Goal: Task Accomplishment & Management: Use online tool/utility

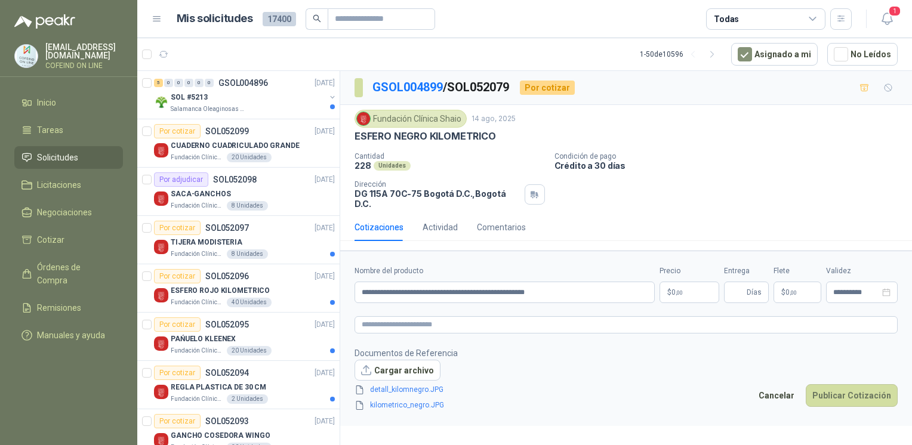
scroll to position [826, 0]
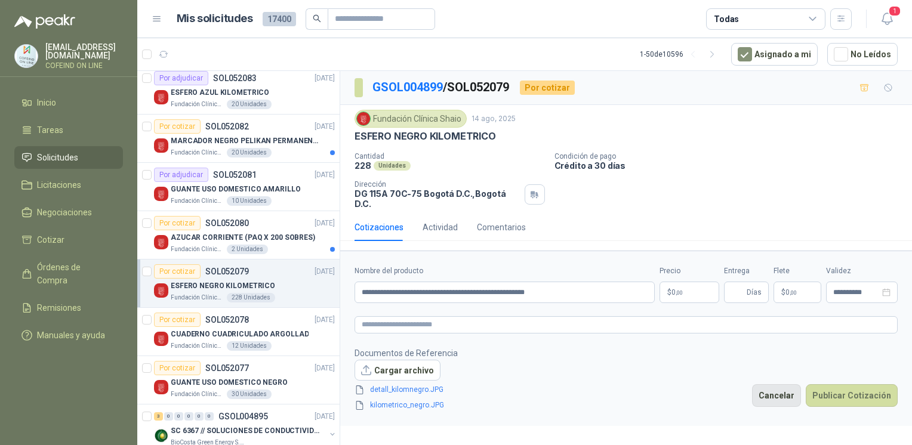
click at [793, 386] on button "Cancelar" at bounding box center [776, 395] width 49 height 23
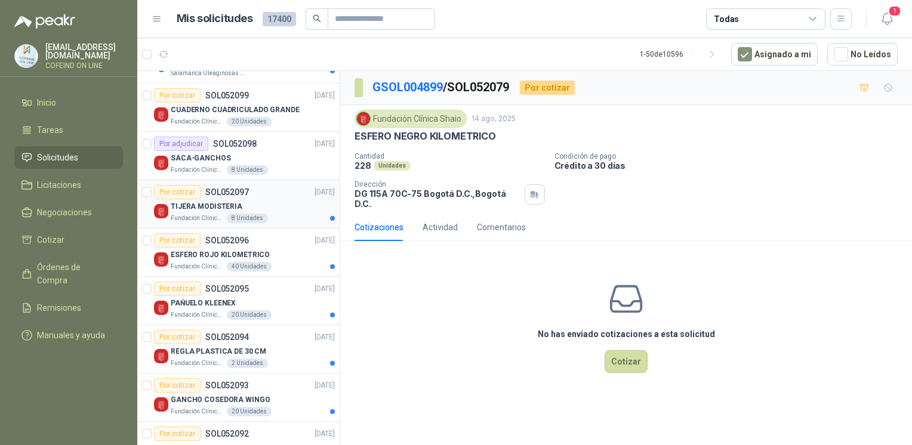
scroll to position [43, 0]
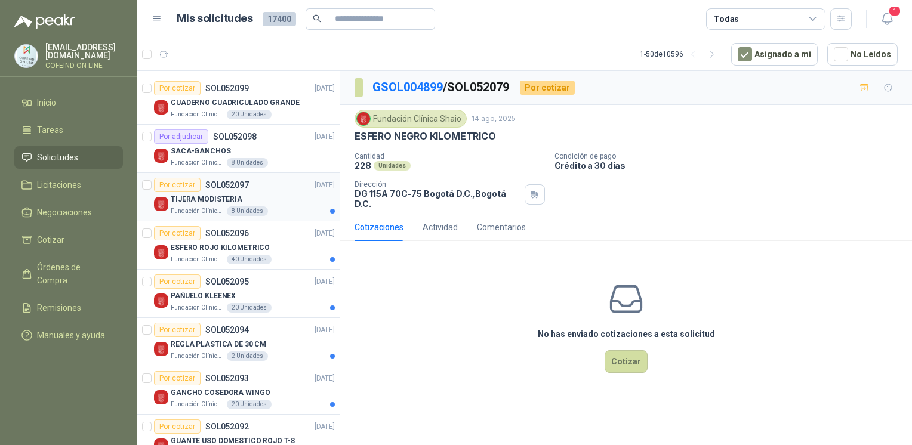
click at [270, 204] on div "TIJERA MODISTERIA" at bounding box center [253, 199] width 164 height 14
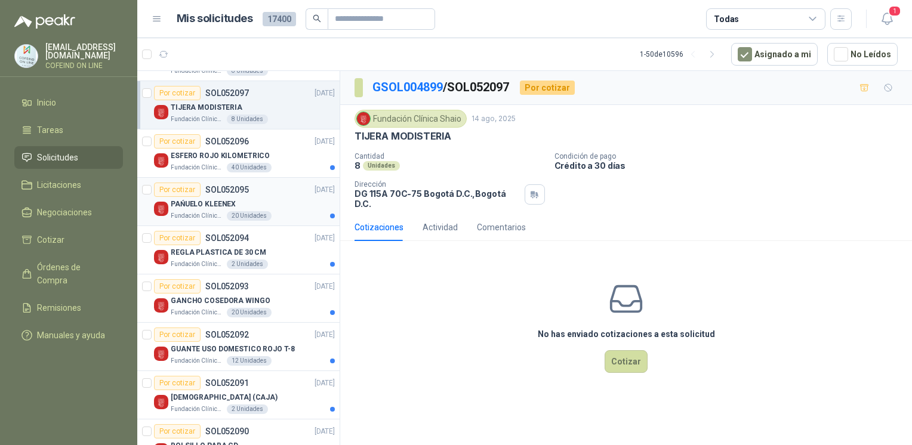
scroll to position [146, 0]
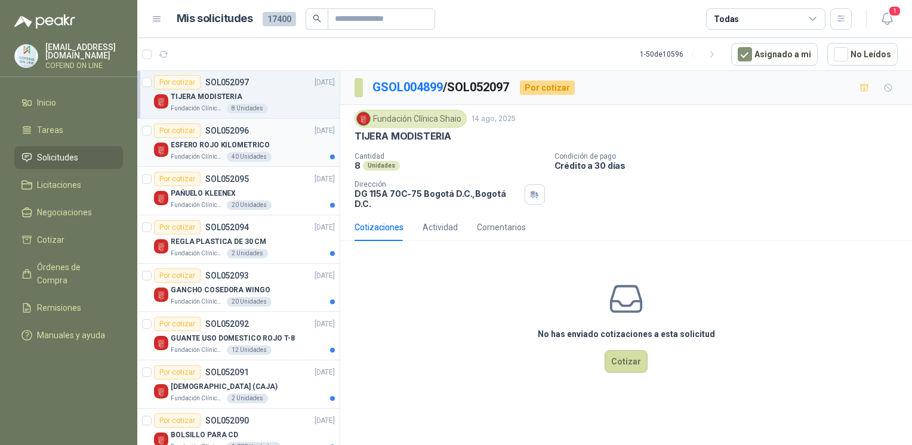
click at [220, 142] on p "ESFERO ROJO KILOMETRICO" at bounding box center [220, 145] width 99 height 11
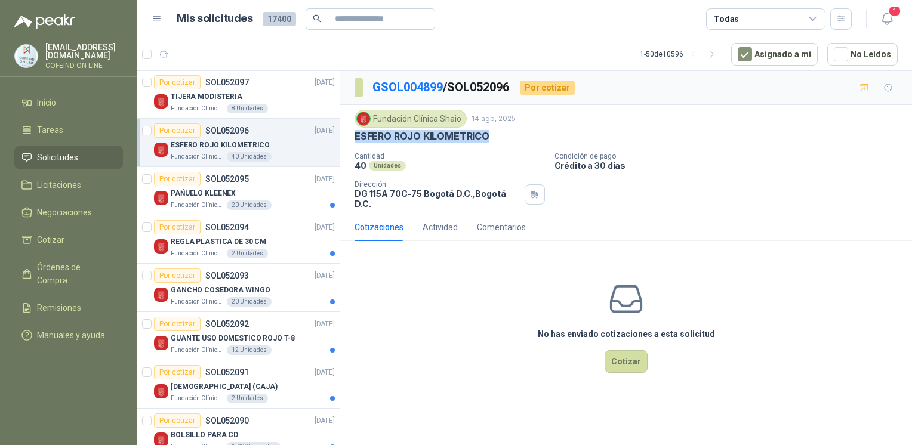
drag, startPoint x: 492, startPoint y: 140, endPoint x: 357, endPoint y: 140, distance: 134.8
click at [357, 140] on div "ESFERO ROJO KILOMETRICO" at bounding box center [625, 136] width 543 height 13
copy p "ESFERO ROJO KILOMETRICO"
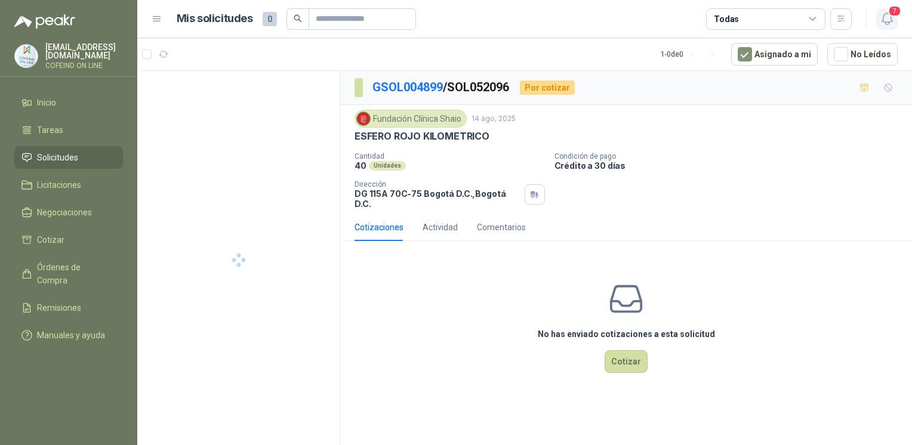
click at [886, 23] on icon "button" at bounding box center [886, 18] width 15 height 15
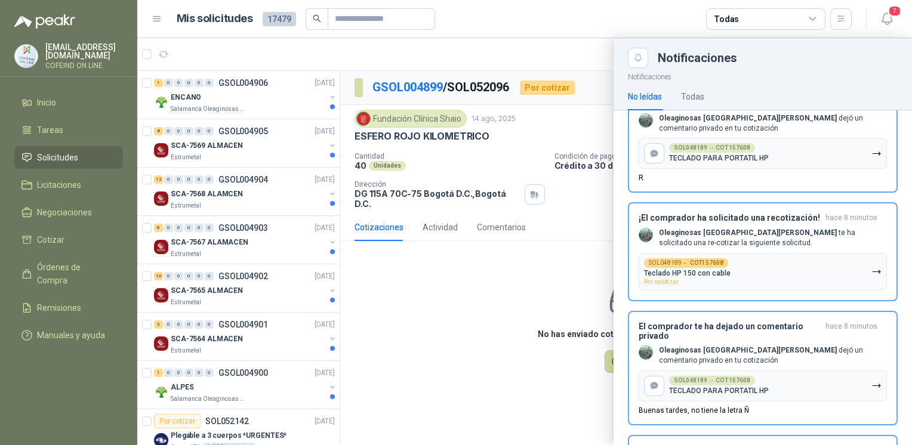
scroll to position [45, 0]
click at [699, 345] on div "El comprador te ha dejado un comentario privado hace 8 minutos Oleaginosas San …" at bounding box center [762, 368] width 248 height 93
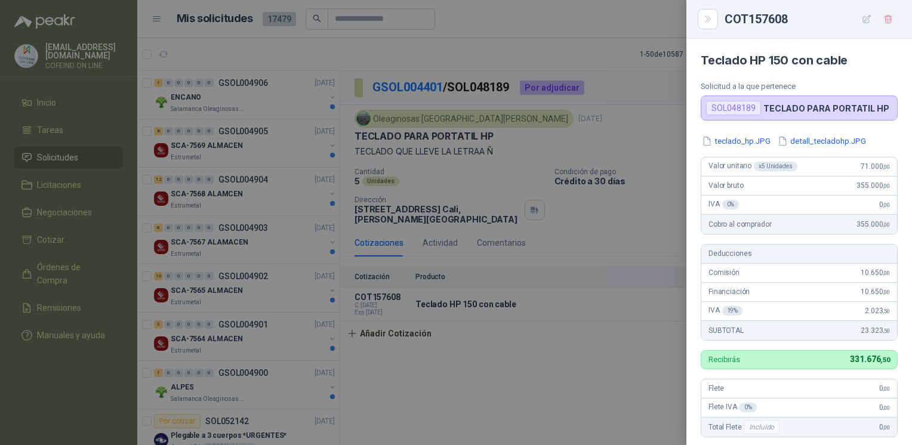
click at [628, 326] on div at bounding box center [456, 222] width 912 height 445
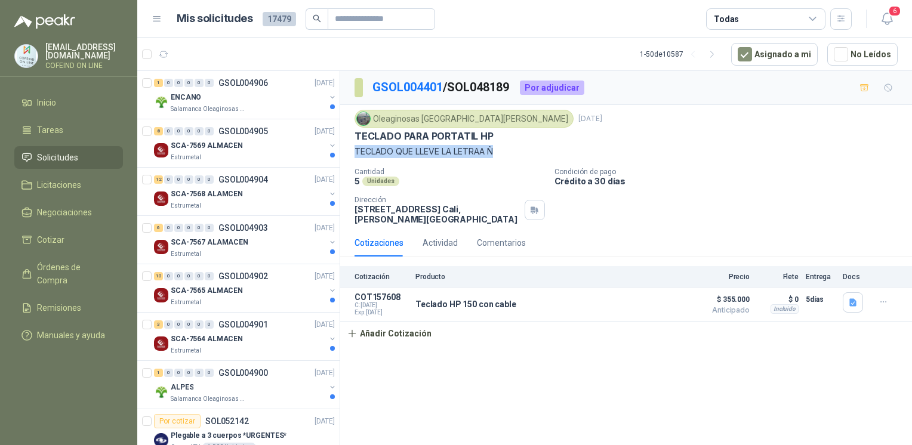
drag, startPoint x: 504, startPoint y: 150, endPoint x: 351, endPoint y: 149, distance: 152.7
click at [351, 149] on div "Oleaginosas San [PERSON_NAME] [DATE] TECLADO PARA PORTATIL HP TECLADO QUE LLEVE…" at bounding box center [626, 167] width 572 height 124
copy p "TECLADO QUE LLEVE LA LETRAA Ñ"
click at [647, 297] on button "Detalles" at bounding box center [654, 305] width 56 height 16
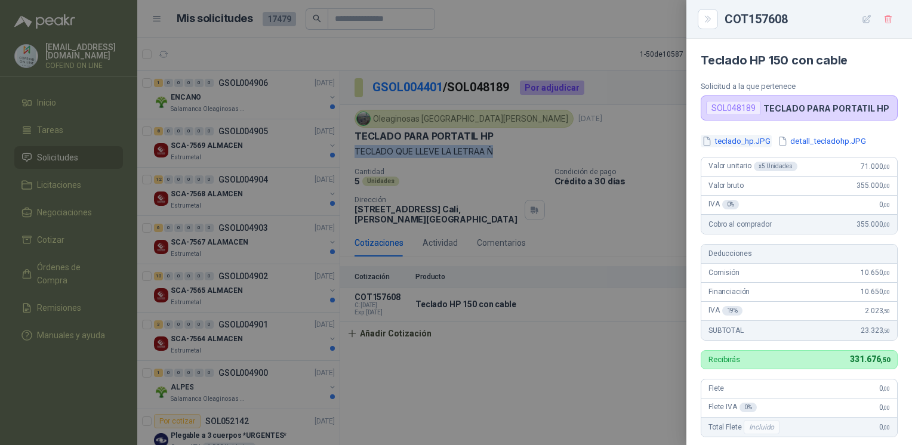
click at [731, 144] on button "teclado_hp.JPG" at bounding box center [735, 141] width 71 height 13
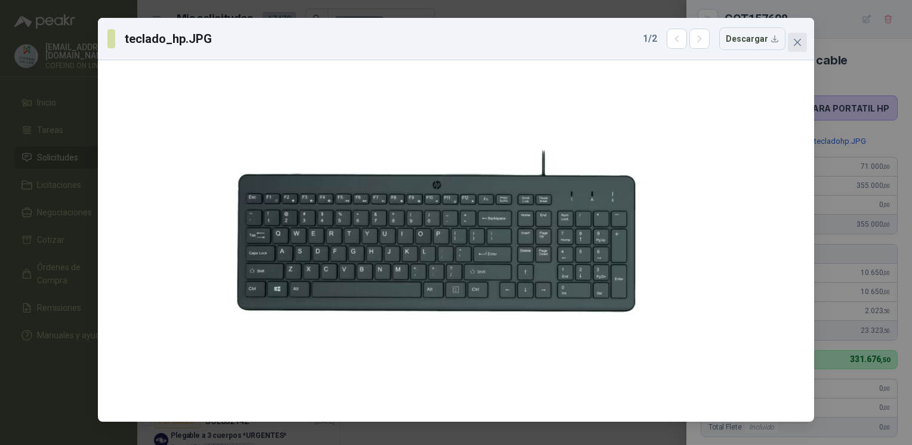
click at [799, 39] on icon "close" at bounding box center [797, 43] width 10 height 10
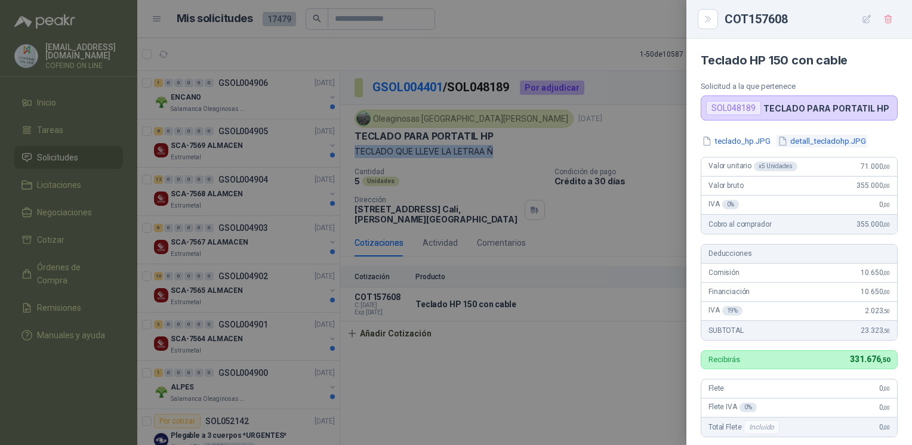
click at [811, 140] on button "detall_tecladohp.JPG" at bounding box center [821, 141] width 91 height 13
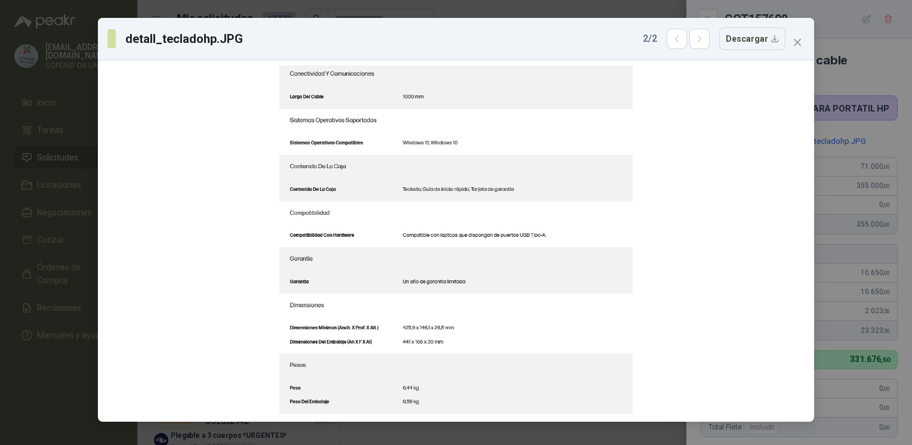
click at [798, 55] on div "detall_tecladohp.JPG 2 / 2 Descargar" at bounding box center [456, 39] width 716 height 42
click at [795, 39] on icon "close" at bounding box center [797, 43] width 10 height 10
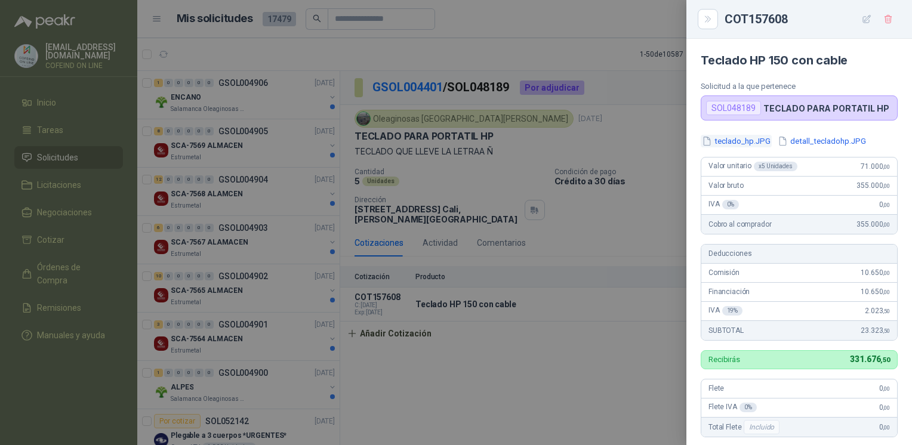
click at [749, 144] on button "teclado_hp.JPG" at bounding box center [735, 141] width 71 height 13
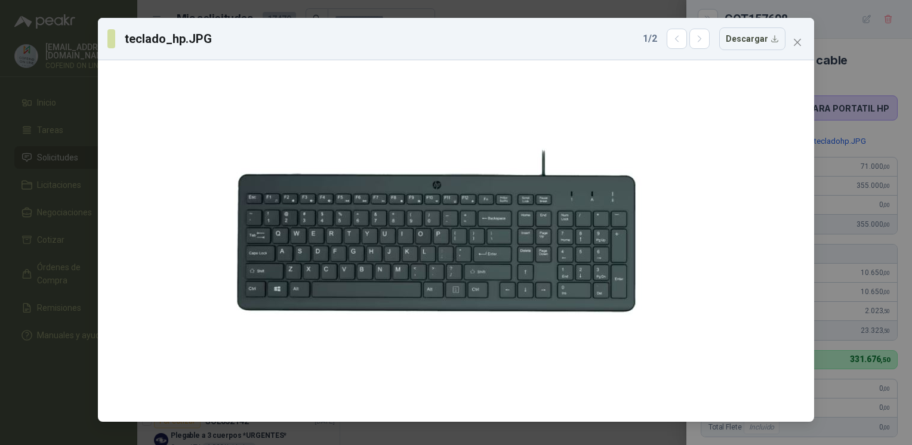
click at [55, 419] on div "teclado_hp.JPG 1 / 2 Descargar" at bounding box center [456, 222] width 912 height 445
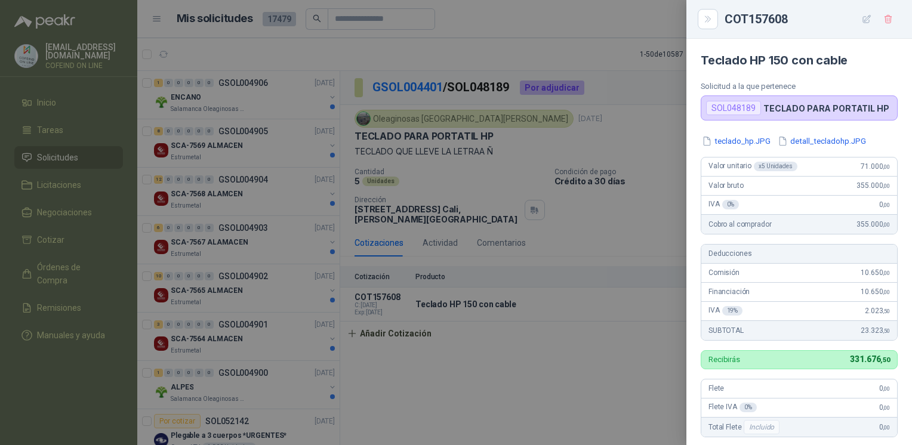
click at [180, 355] on div at bounding box center [456, 222] width 912 height 445
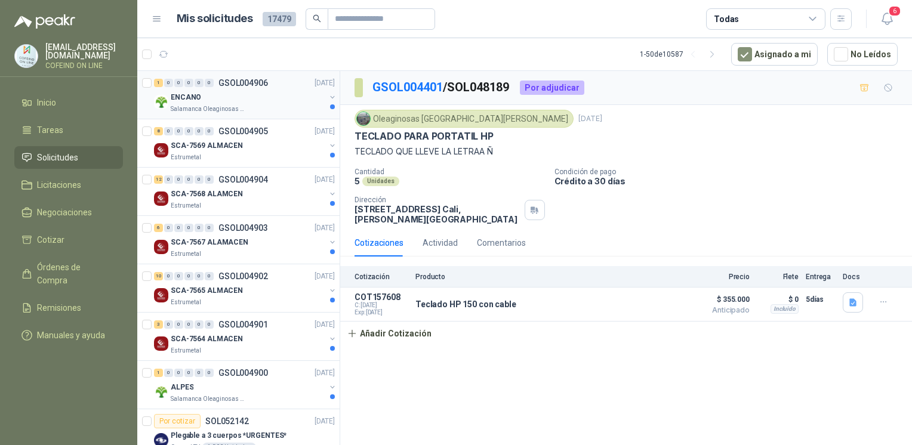
click at [245, 99] on div "ENCANO" at bounding box center [248, 97] width 155 height 14
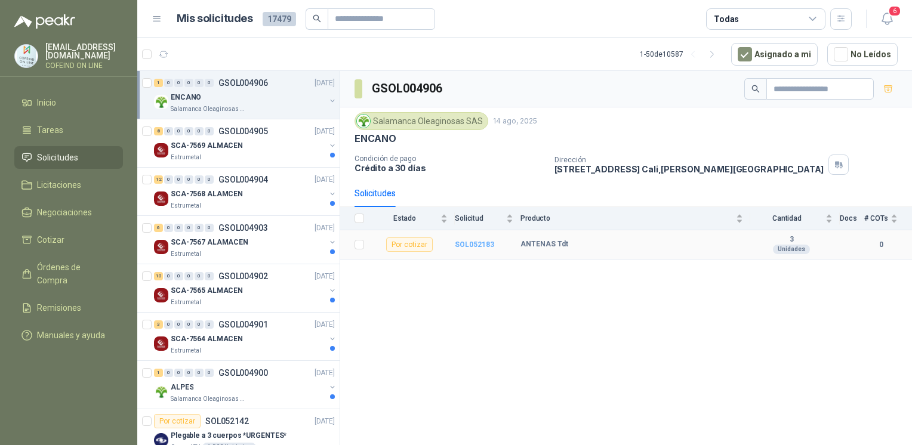
click at [480, 242] on b "SOL052183" at bounding box center [474, 244] width 39 height 8
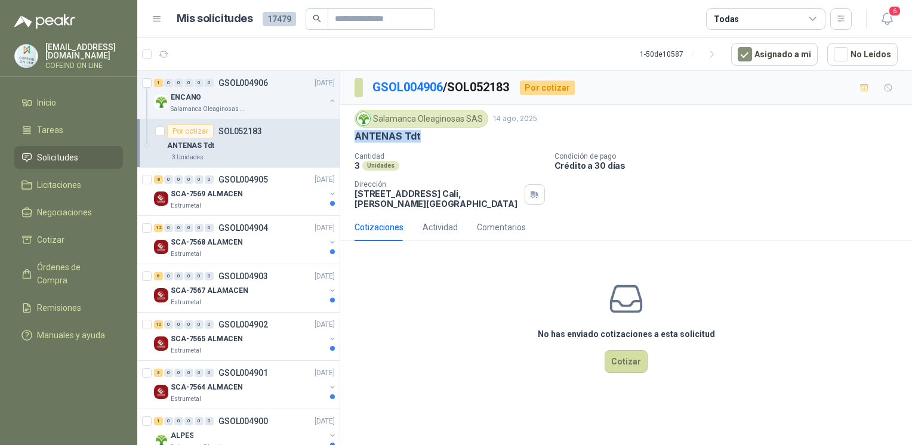
drag, startPoint x: 422, startPoint y: 138, endPoint x: 351, endPoint y: 132, distance: 70.6
click at [351, 132] on div "Salamanca Oleaginosas SAS [DATE] ANTENAS Tdt Cantidad 3 Unidades Condición de p…" at bounding box center [626, 159] width 572 height 109
copy p "ANTENAS Tdt"
click at [626, 354] on button "Cotizar" at bounding box center [625, 361] width 43 height 23
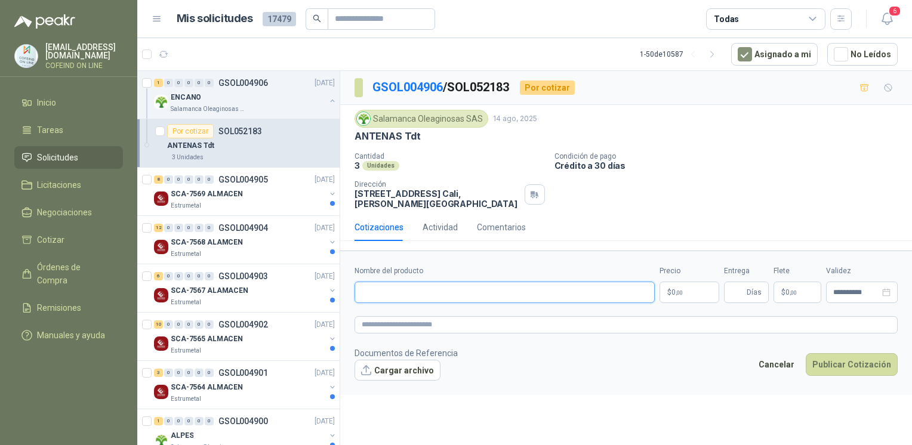
click at [487, 282] on input "Nombre del producto" at bounding box center [504, 292] width 300 height 21
paste input "**********"
type input "**********"
click at [420, 360] on button "Cargar archivo" at bounding box center [397, 370] width 86 height 21
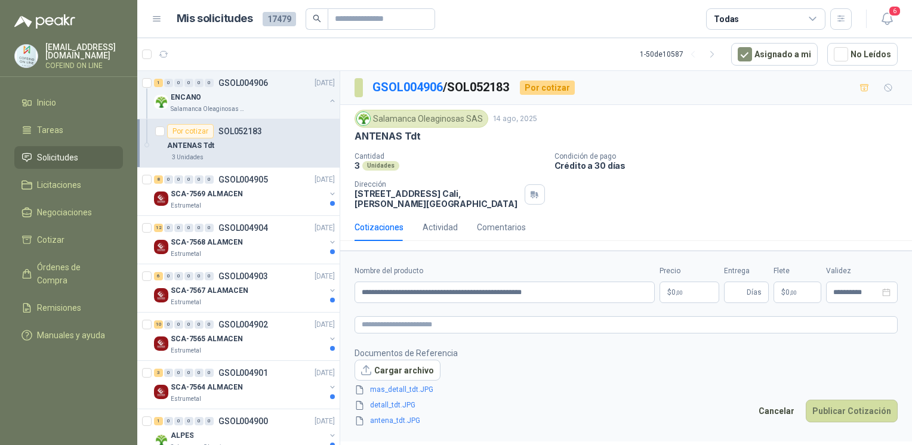
click at [699, 283] on body "[EMAIL_ADDRESS][DOMAIN_NAME] COFEIND ON LINE Inicio Tareas Solicitudes Licitaci…" at bounding box center [456, 222] width 912 height 445
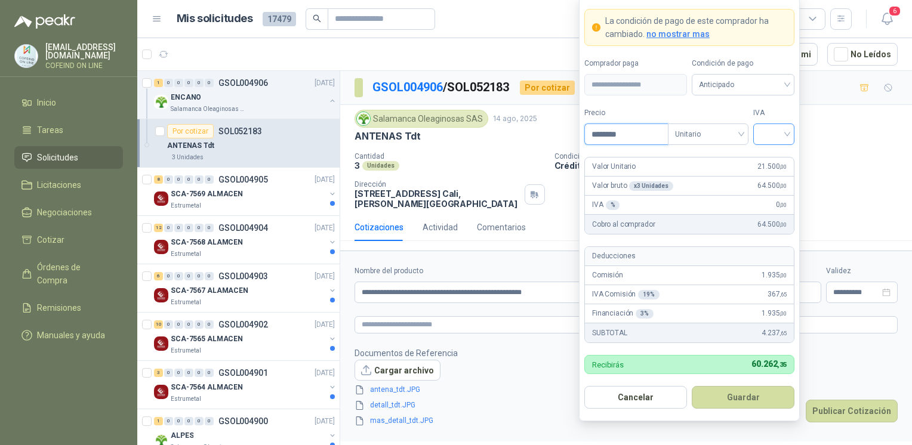
type input "********"
click at [776, 137] on input "search" at bounding box center [773, 133] width 27 height 18
click at [771, 192] on div "0%" at bounding box center [773, 198] width 22 height 13
click at [747, 400] on button "Guardar" at bounding box center [742, 397] width 103 height 23
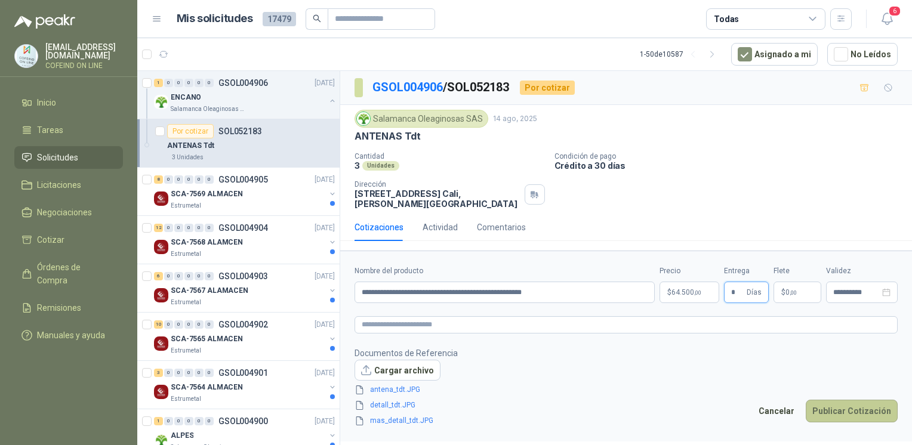
type input "*"
click at [840, 406] on button "Publicar Cotización" at bounding box center [851, 411] width 92 height 23
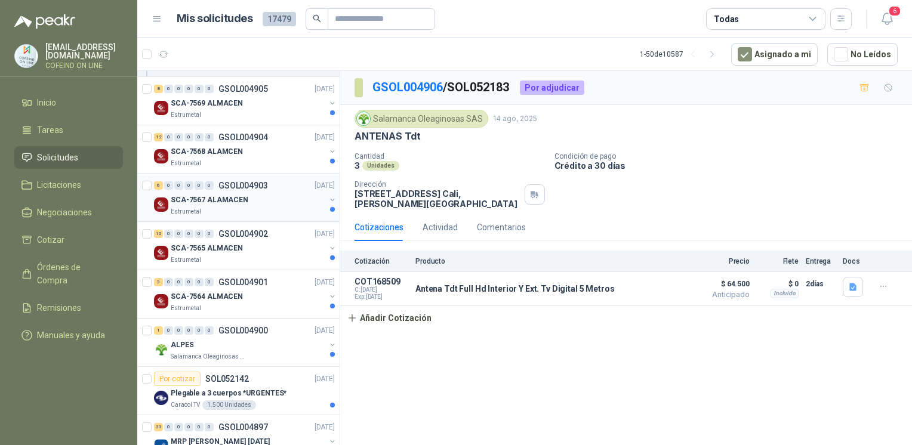
scroll to position [91, 0]
click at [251, 338] on div "ALPES" at bounding box center [248, 345] width 155 height 14
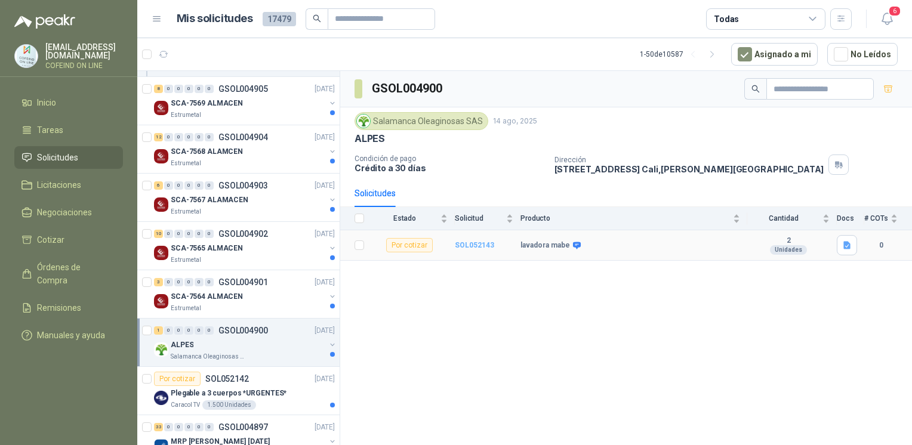
click at [480, 244] on b "SOL052143" at bounding box center [474, 245] width 39 height 8
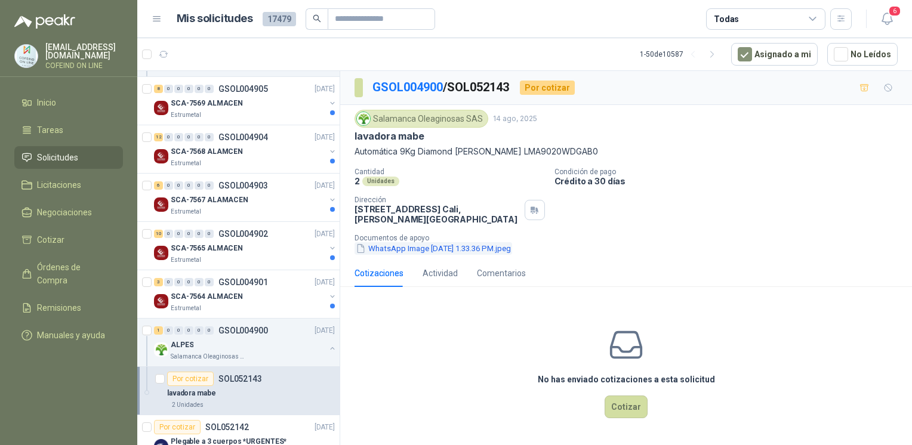
click at [484, 242] on button "WhatsApp Image [DATE] 1.33.36 PM.jpeg" at bounding box center [433, 248] width 158 height 13
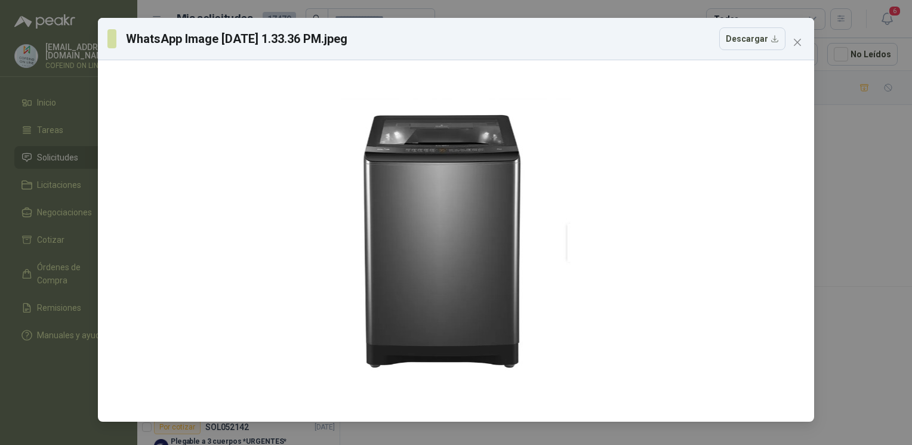
click at [869, 209] on div "WhatsApp Image [DATE] 1.33.36 PM.jpeg Descargar" at bounding box center [456, 222] width 912 height 445
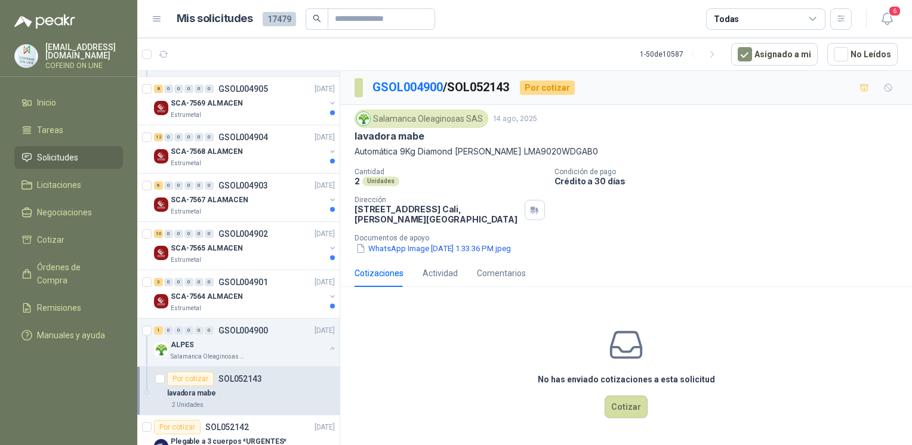
drag, startPoint x: 353, startPoint y: 138, endPoint x: 516, endPoint y: 167, distance: 165.5
drag, startPoint x: 516, startPoint y: 167, endPoint x: 573, endPoint y: 159, distance: 57.9
click at [573, 159] on div "Salamanca Oleaginosas SAS [DATE] lavadora mabe Automática 9Kg Diamond [PERSON_N…" at bounding box center [625, 182] width 543 height 145
drag, startPoint x: 576, startPoint y: 153, endPoint x: 352, endPoint y: 154, distance: 223.7
click at [352, 154] on div "Salamanca Oleaginosas SAS [DATE] lavadora mabe Automática 9Kg Diamond [PERSON_N…" at bounding box center [626, 182] width 572 height 155
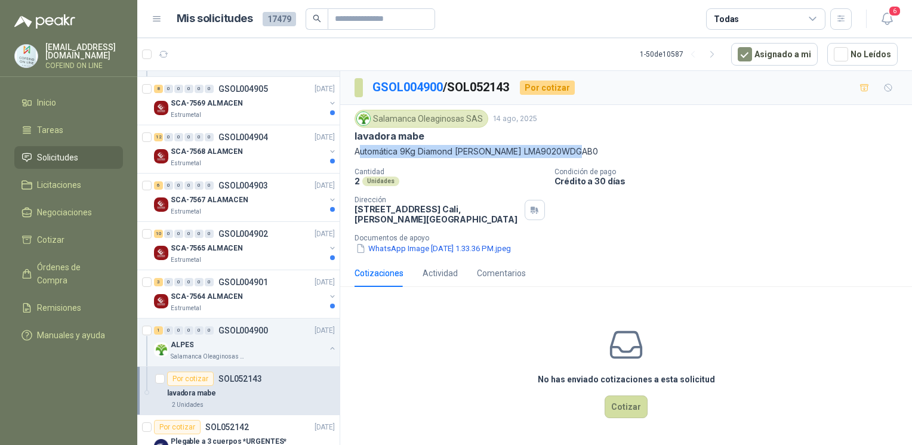
copy p "Automática 9Kg Diamond [PERSON_NAME] LMA9020WDGAB0"
click at [634, 396] on button "Cotizar" at bounding box center [625, 407] width 43 height 23
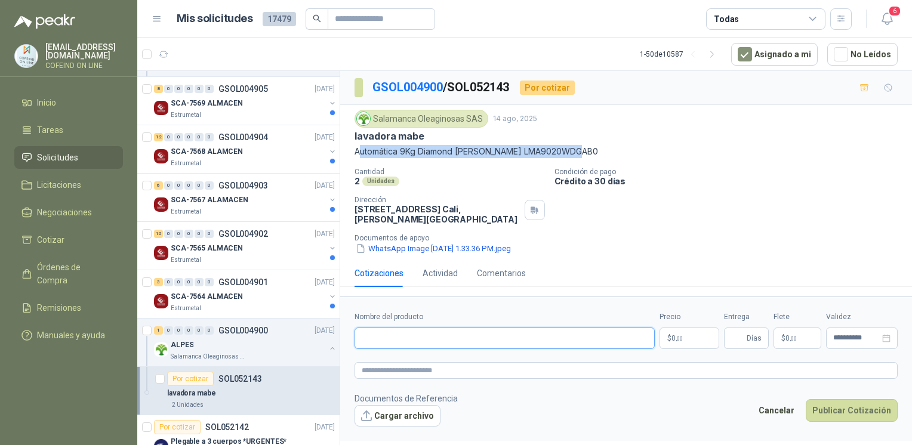
click at [453, 334] on input "Nombre del producto" at bounding box center [504, 338] width 300 height 21
paste input "**********"
type input "**********"
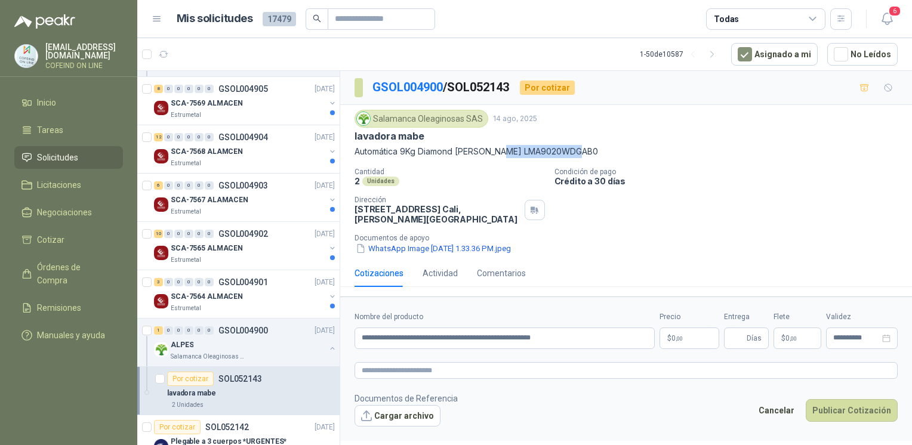
drag, startPoint x: 585, startPoint y: 152, endPoint x: 500, endPoint y: 157, distance: 84.9
click at [500, 157] on p "Automática 9Kg Diamond [PERSON_NAME] LMA9020WDGAB0" at bounding box center [625, 151] width 543 height 13
click at [396, 406] on button "Cargar archivo" at bounding box center [397, 415] width 86 height 21
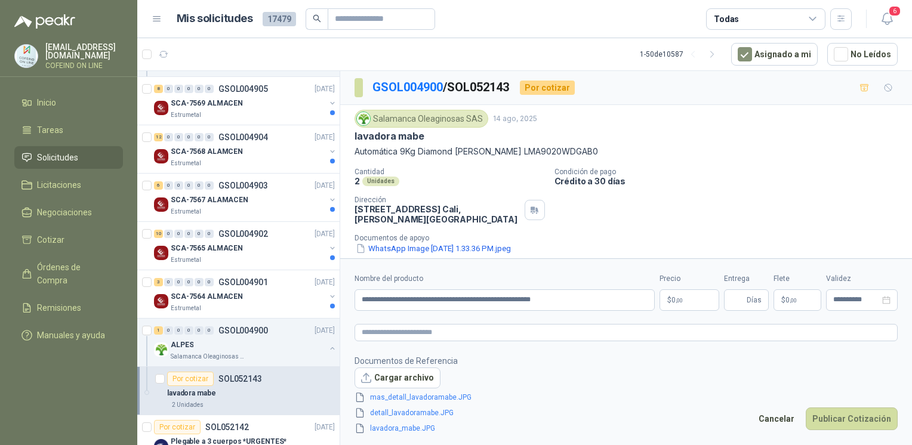
click at [675, 304] on body "[EMAIL_ADDRESS][DOMAIN_NAME] COFEIND ON LINE Inicio Tareas Solicitudes Licitaci…" at bounding box center [456, 222] width 912 height 445
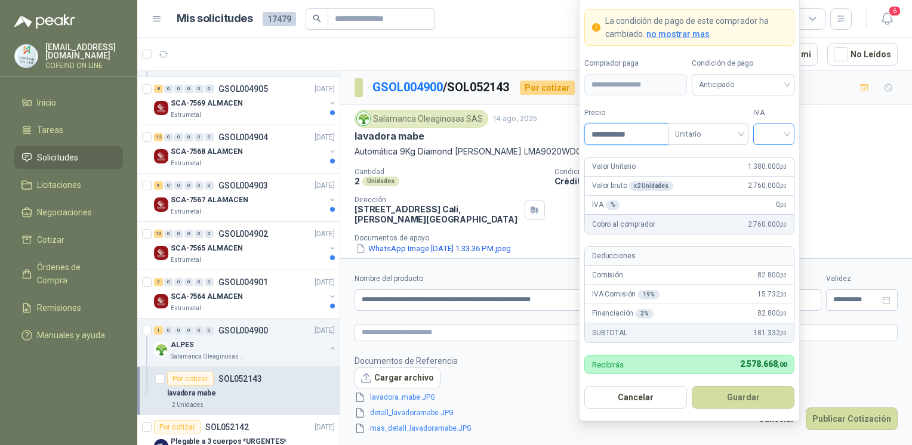
click at [788, 142] on div at bounding box center [773, 134] width 41 height 21
click at [760, 199] on div "0%" at bounding box center [773, 198] width 36 height 19
click at [748, 409] on form "**********" at bounding box center [689, 208] width 221 height 425
click at [616, 137] on input "**********" at bounding box center [626, 134] width 83 height 20
click at [762, 135] on span "0%" at bounding box center [773, 134] width 27 height 18
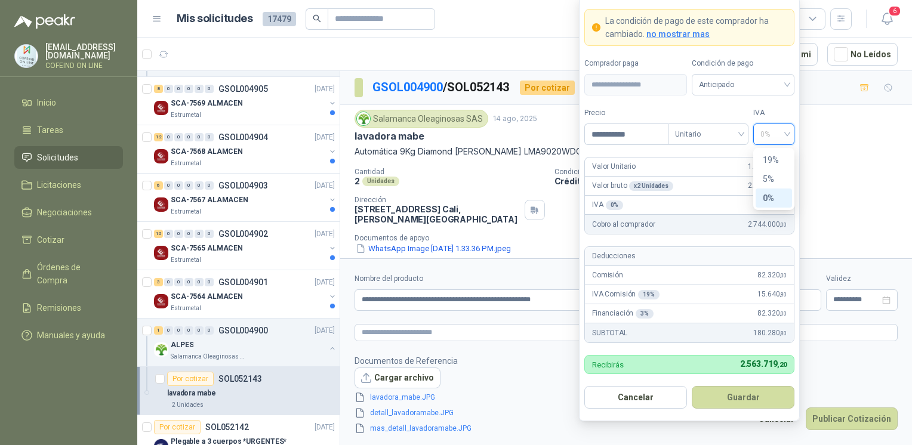
click at [769, 192] on div "0%" at bounding box center [773, 198] width 22 height 13
click at [613, 135] on input "**********" at bounding box center [626, 134] width 83 height 20
click at [772, 135] on span "0%" at bounding box center [773, 134] width 27 height 18
type input "**********"
click at [779, 200] on div "0%" at bounding box center [773, 198] width 22 height 13
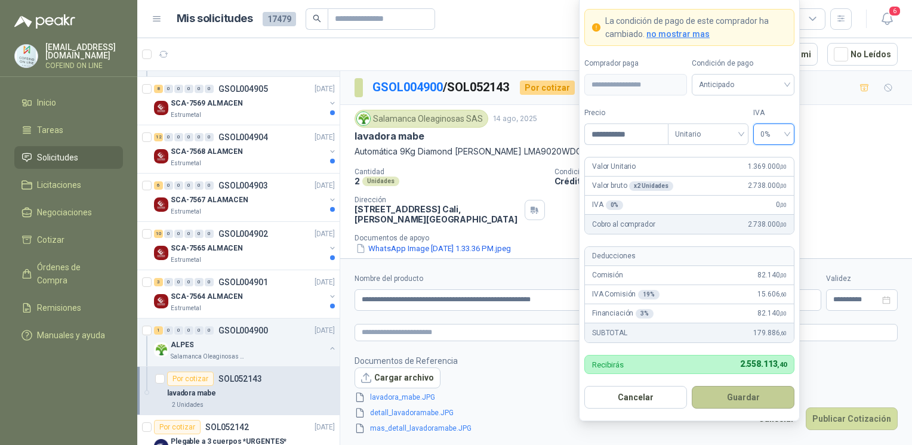
click at [747, 394] on button "Guardar" at bounding box center [742, 397] width 103 height 23
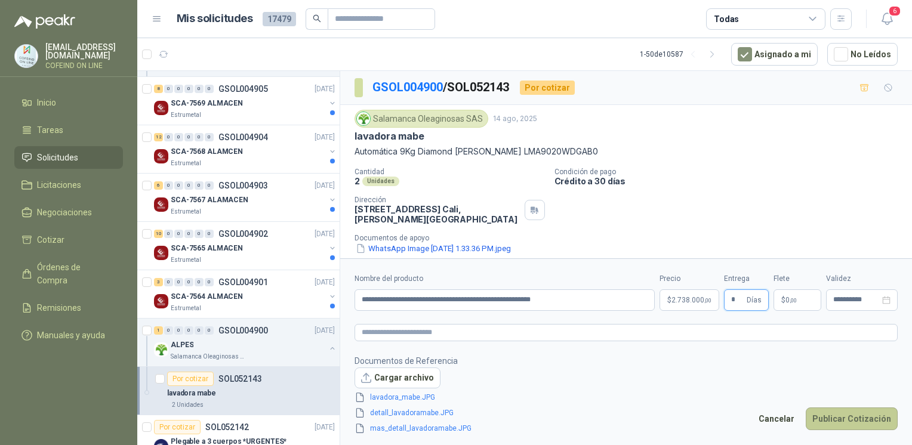
type input "*"
click at [842, 422] on button "Publicar Cotización" at bounding box center [851, 418] width 92 height 23
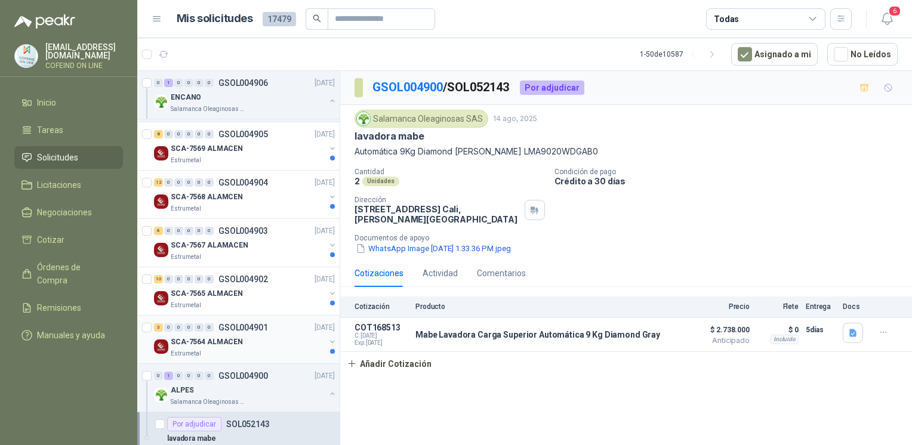
scroll to position [55, 0]
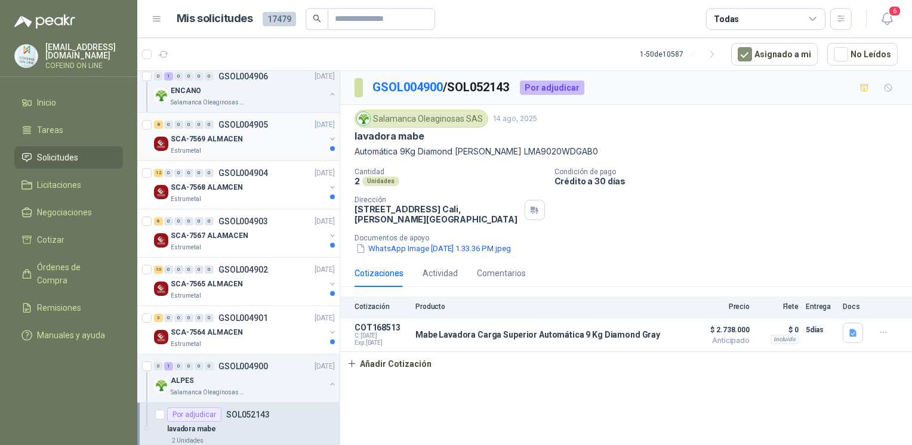
click at [197, 146] on p "Estrumetal" at bounding box center [186, 151] width 30 height 10
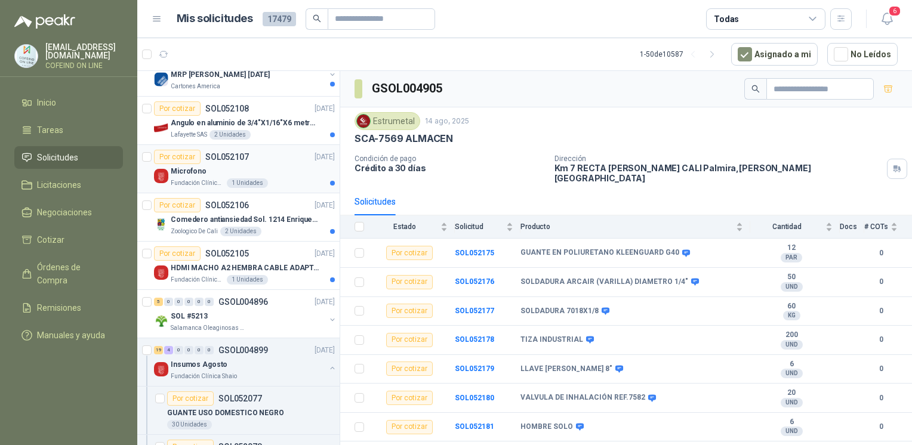
scroll to position [513, 0]
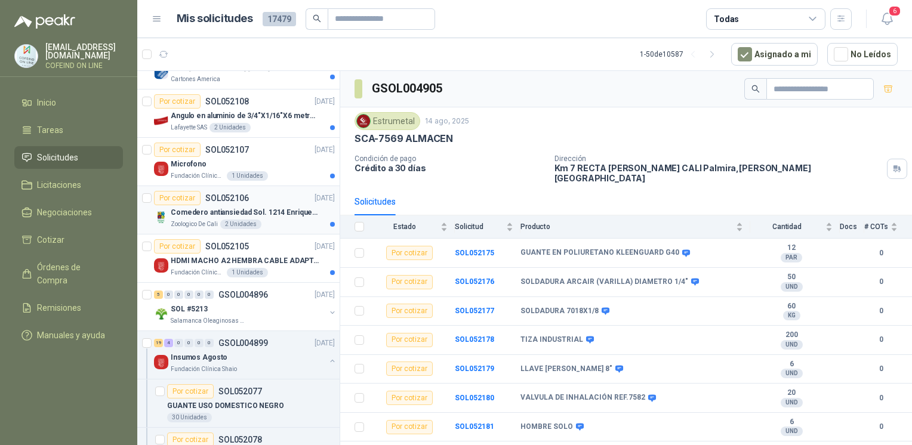
click at [282, 220] on div "Zoologico De Cali 2 Unidades" at bounding box center [253, 225] width 164 height 10
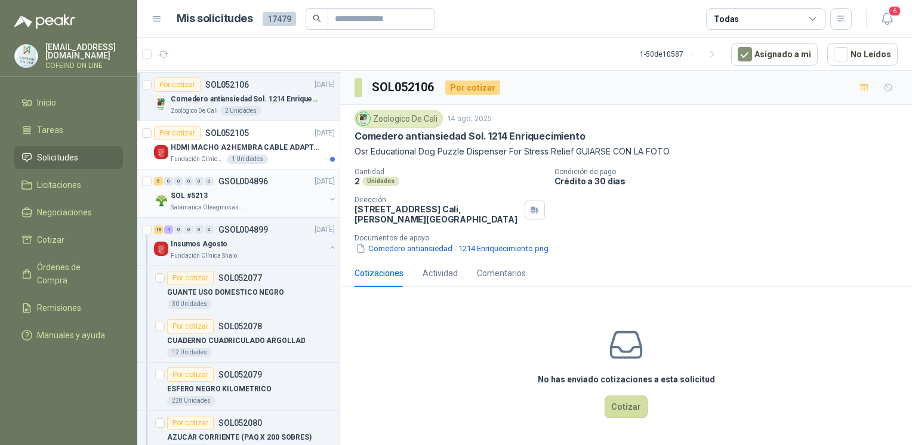
scroll to position [628, 0]
click at [328, 243] on button "button" at bounding box center [333, 247] width 10 height 10
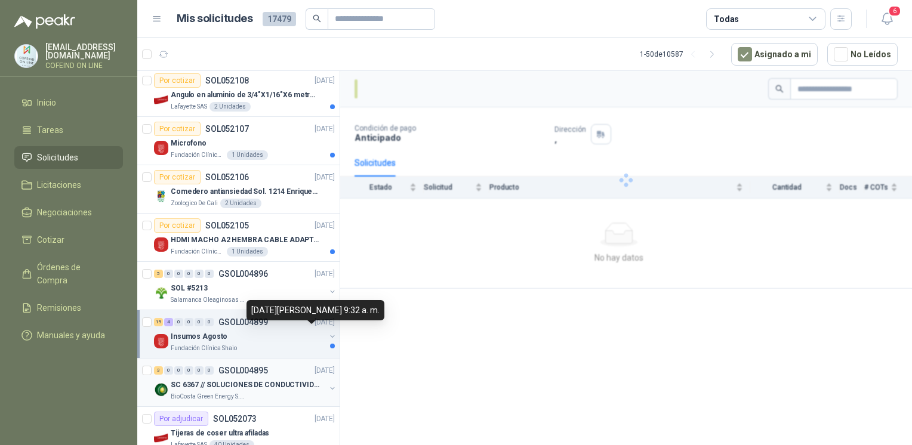
scroll to position [517, 0]
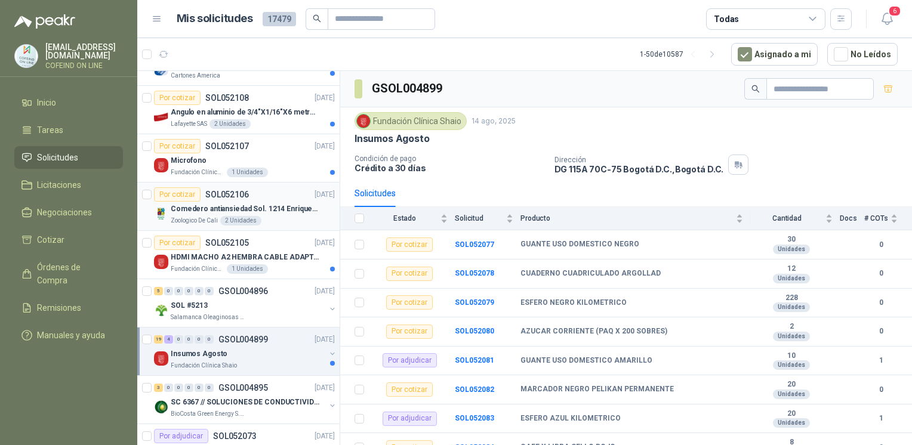
click at [284, 197] on div "Por cotizar SOL052106 [DATE]" at bounding box center [244, 194] width 181 height 14
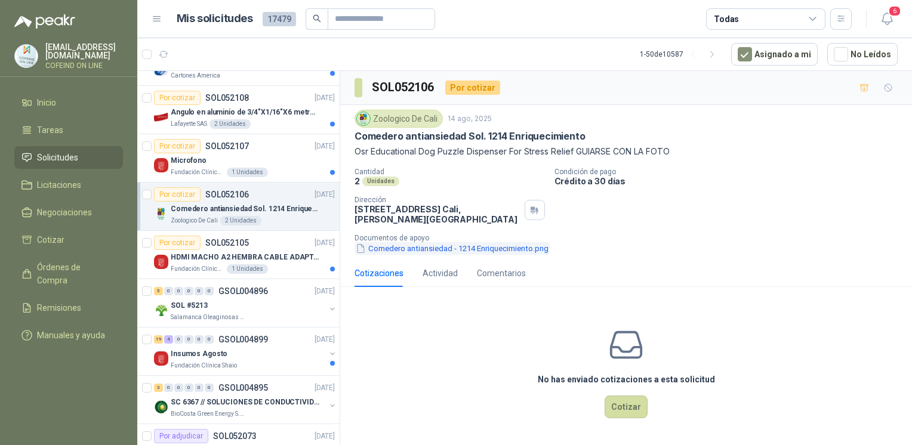
click at [398, 252] on button "Comedero antiansiedad - 1214 Enriquecimiento.png" at bounding box center [451, 248] width 195 height 13
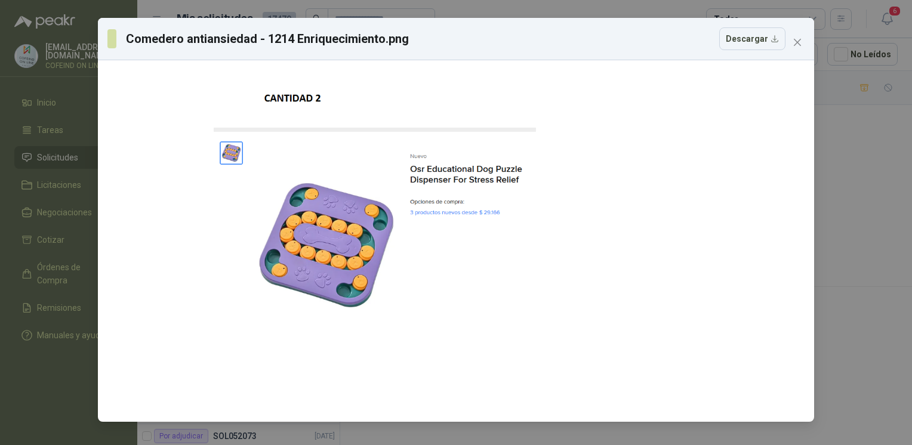
click at [840, 245] on div "Comedero antiansiedad - 1214 Enriquecimiento.png Descargar" at bounding box center [456, 222] width 912 height 445
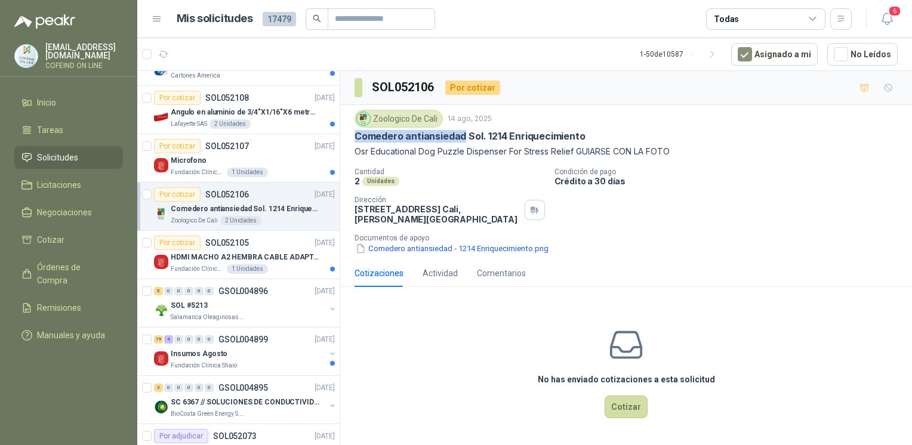
drag, startPoint x: 354, startPoint y: 133, endPoint x: 463, endPoint y: 140, distance: 109.4
click at [463, 140] on p "Comedero antiansiedad Sol. 1214 Enriquecimiento" at bounding box center [469, 136] width 231 height 13
copy p "Comedero antiansiedad"
click at [399, 254] on div "Zoologico De Cali [DATE] Comedero antiansiedad Sol. 1214 Enriquecimiento Osr Ed…" at bounding box center [626, 182] width 572 height 155
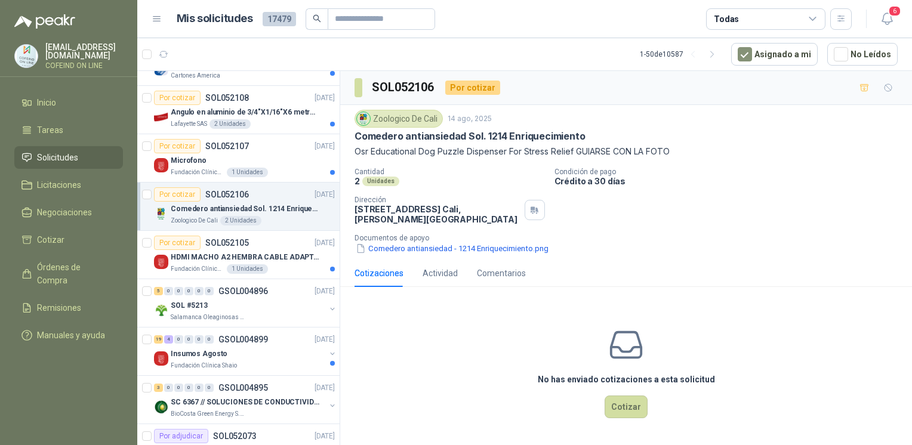
click at [402, 257] on div "Zoologico De Cali [DATE] Comedero antiansiedad Sol. 1214 Enriquecimiento Osr Ed…" at bounding box center [626, 182] width 572 height 155
click at [286, 267] on div "Fundación Clínica Shaio 1 Unidades" at bounding box center [253, 269] width 164 height 10
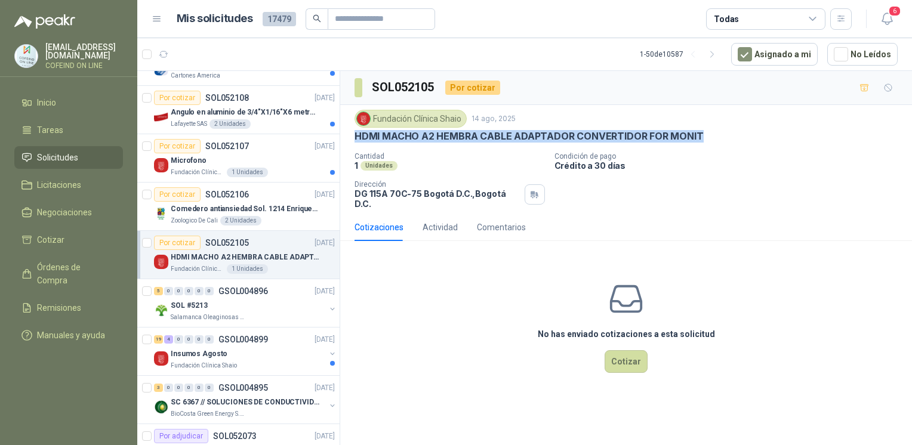
drag, startPoint x: 350, startPoint y: 131, endPoint x: 708, endPoint y: 140, distance: 357.5
click at [708, 140] on div "Fundación Clínica Shaio [DATE] HDMI MACHO A2 HEMBRA CABLE ADAPTADOR CONVERTIDOR…" at bounding box center [626, 159] width 572 height 109
copy p "HDMI MACHO A2 HEMBRA CABLE ADAPTADOR CONVERTIDOR FOR MONIT"
click at [261, 208] on p "Comedero antiansiedad Sol. 1214 Enriquecimiento" at bounding box center [245, 208] width 149 height 11
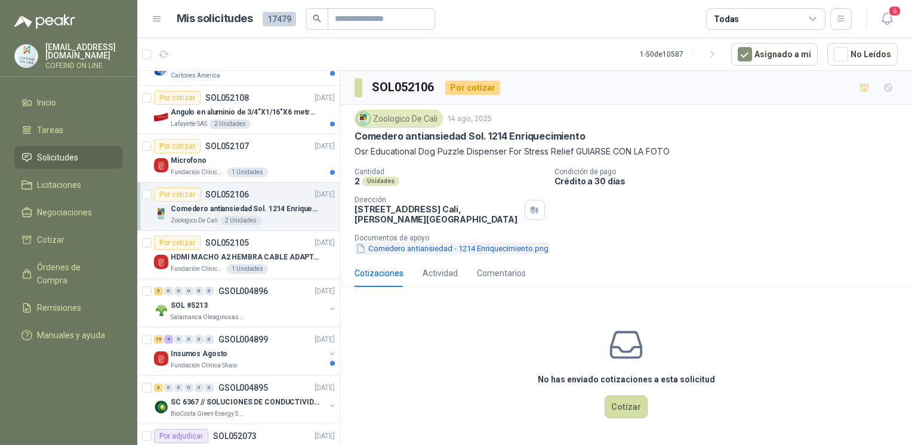
click at [413, 252] on button "Comedero antiansiedad - 1214 Enriquecimiento.png" at bounding box center [451, 248] width 195 height 13
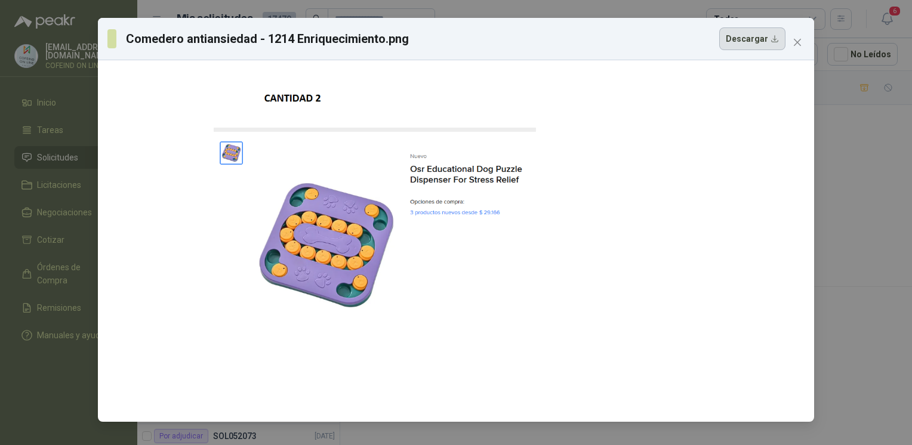
click at [752, 40] on button "Descargar" at bounding box center [752, 38] width 66 height 23
click at [878, 263] on div "Comedero antiansiedad - 1214 Enriquecimiento.png Descargar" at bounding box center [456, 222] width 912 height 445
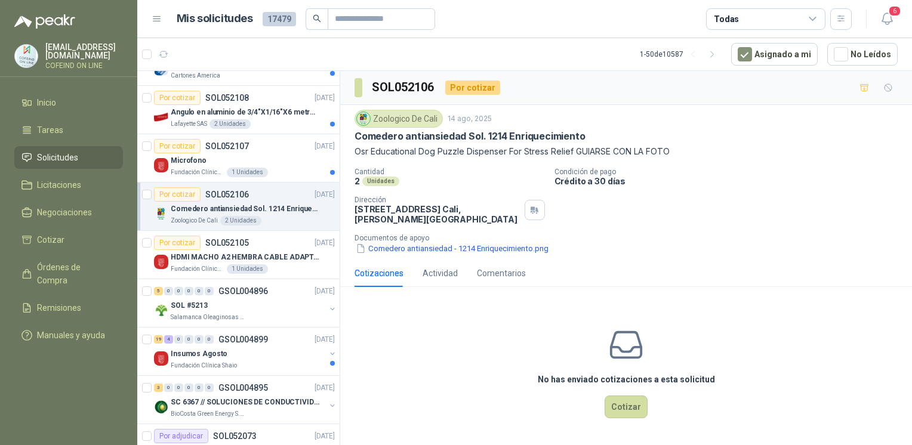
click at [399, 242] on button "Comedero antiansiedad - 1214 Enriquecimiento.png" at bounding box center [451, 248] width 195 height 13
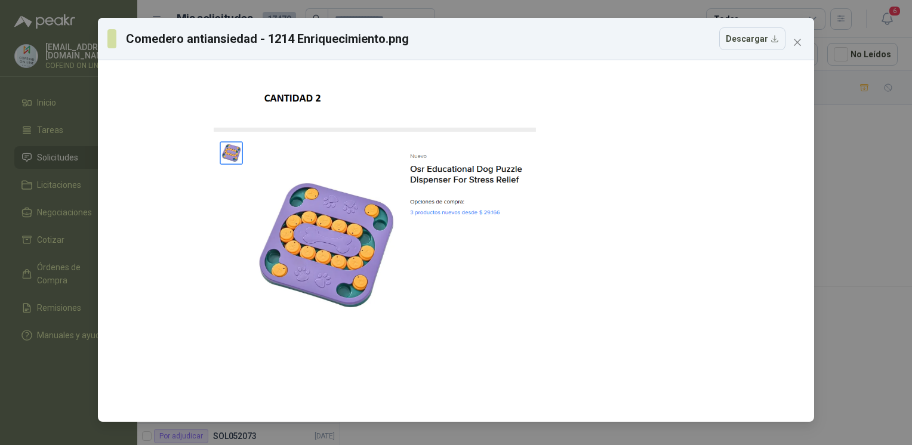
click at [904, 239] on div "Comedero antiansiedad - 1214 Enriquecimiento.png Descargar" at bounding box center [456, 222] width 912 height 445
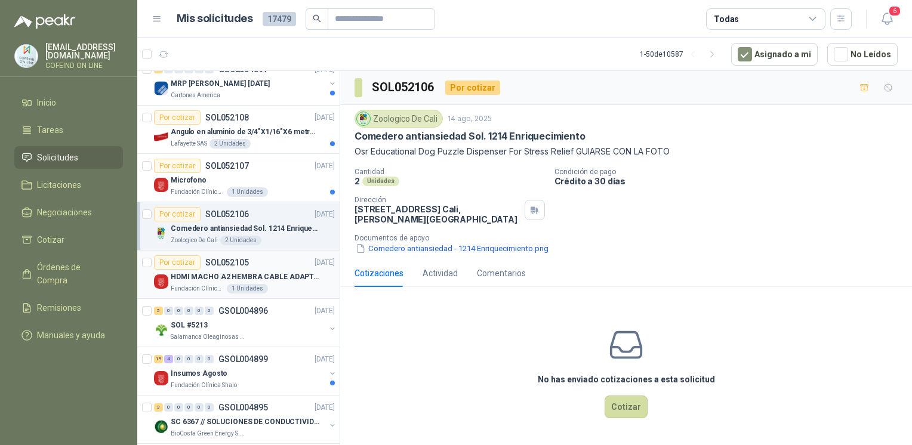
scroll to position [499, 0]
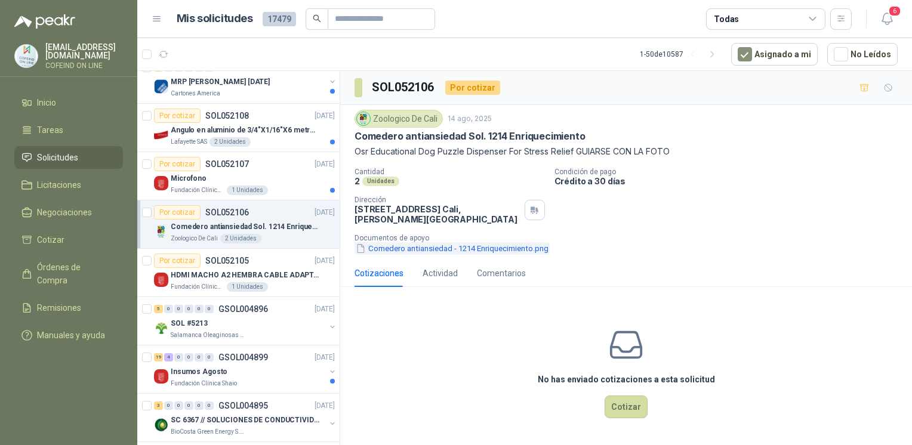
click at [493, 242] on button "Comedero antiansiedad - 1214 Enriquecimiento.png" at bounding box center [451, 248] width 195 height 13
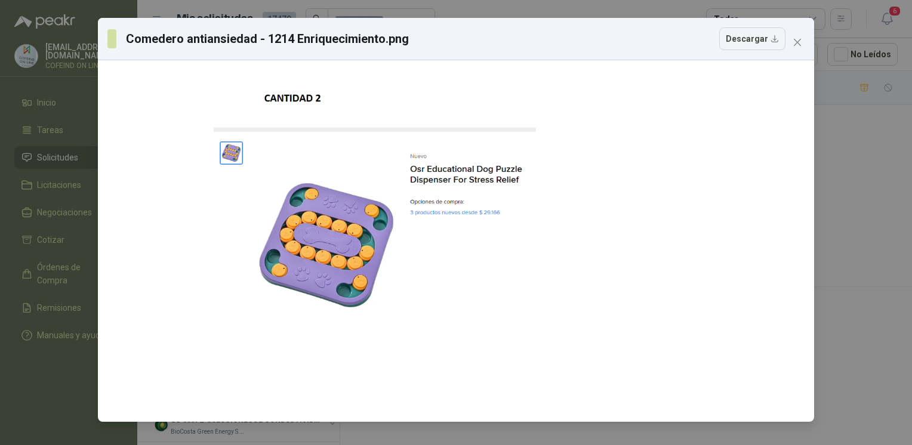
click at [859, 145] on div "Comedero antiansiedad - 1214 Enriquecimiento.png Descargar" at bounding box center [456, 222] width 912 height 445
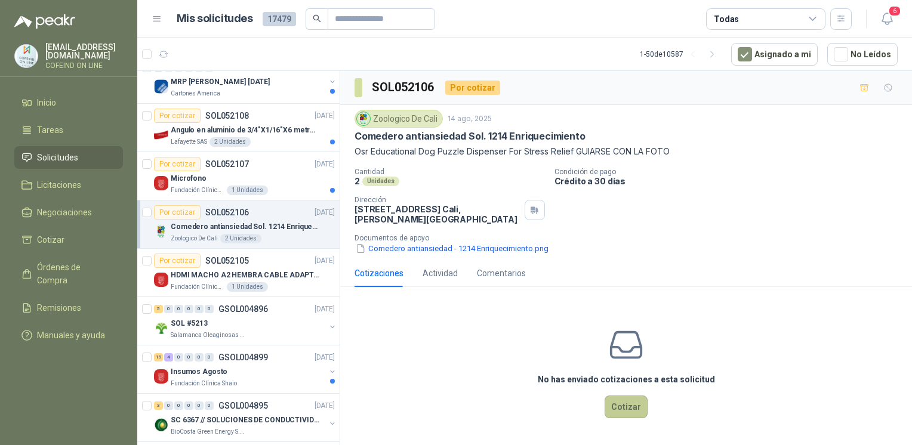
click at [615, 407] on button "Cotizar" at bounding box center [625, 407] width 43 height 23
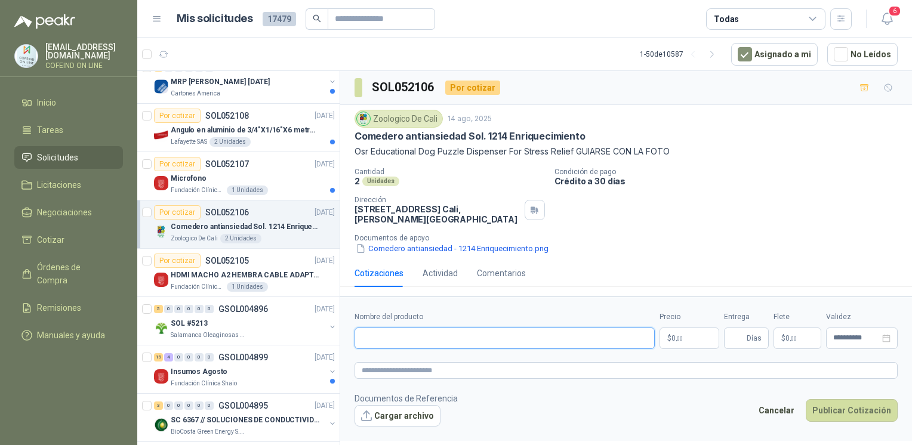
click at [520, 342] on input "Nombre del producto" at bounding box center [504, 338] width 300 height 21
paste input "**********"
type input "**********"
click at [401, 425] on form "**********" at bounding box center [626, 369] width 572 height 144
click at [396, 414] on button "Cargar archivo" at bounding box center [397, 415] width 86 height 21
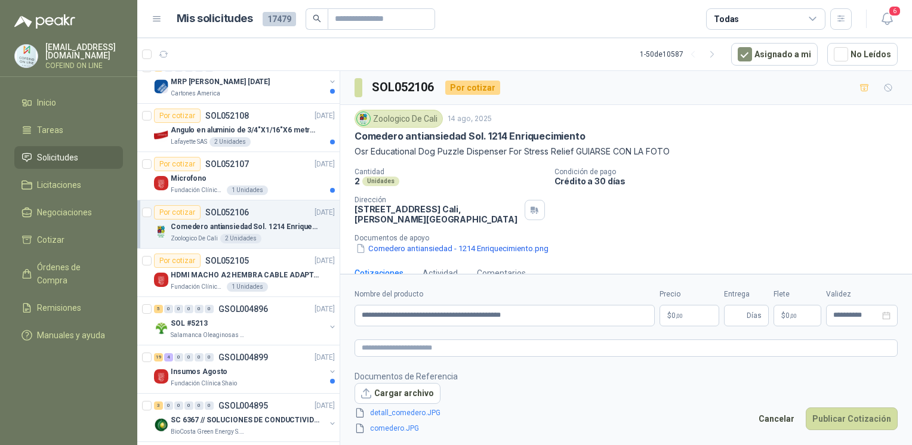
click at [675, 314] on body "[EMAIL_ADDRESS][DOMAIN_NAME] COFEIND ON LINE Inicio Tareas Solicitudes Licitaci…" at bounding box center [456, 222] width 912 height 445
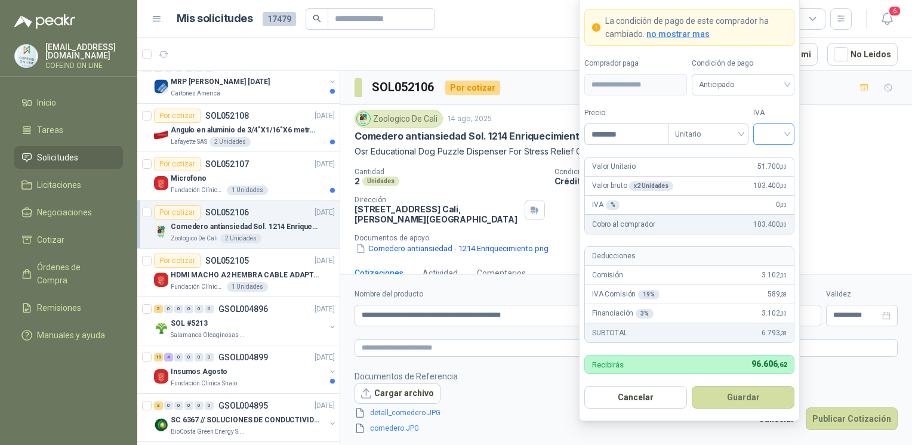
type input "********"
click at [768, 131] on input "search" at bounding box center [773, 133] width 27 height 18
click at [772, 190] on div "0%" at bounding box center [773, 198] width 36 height 19
click at [755, 400] on button "Guardar" at bounding box center [742, 397] width 103 height 23
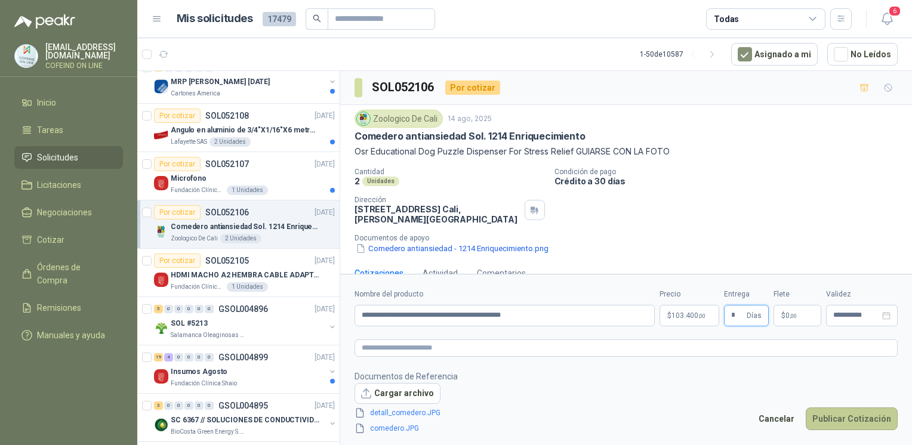
type input "*"
click at [832, 415] on button "Publicar Cotización" at bounding box center [851, 418] width 92 height 23
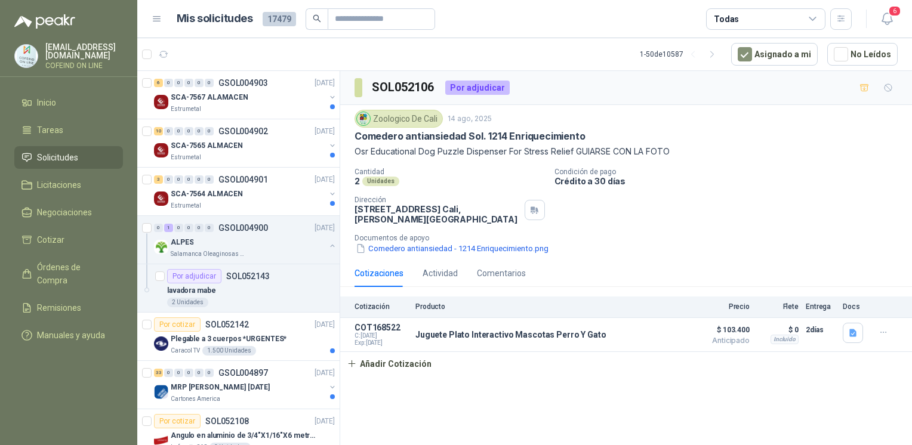
scroll to position [0, 0]
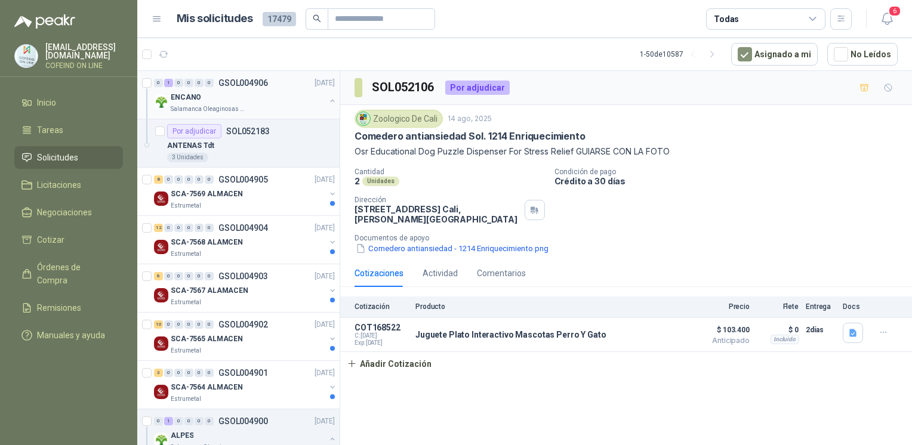
click at [325, 94] on div "ENCANO Salamanca Oleaginosas SAS" at bounding box center [245, 102] width 183 height 24
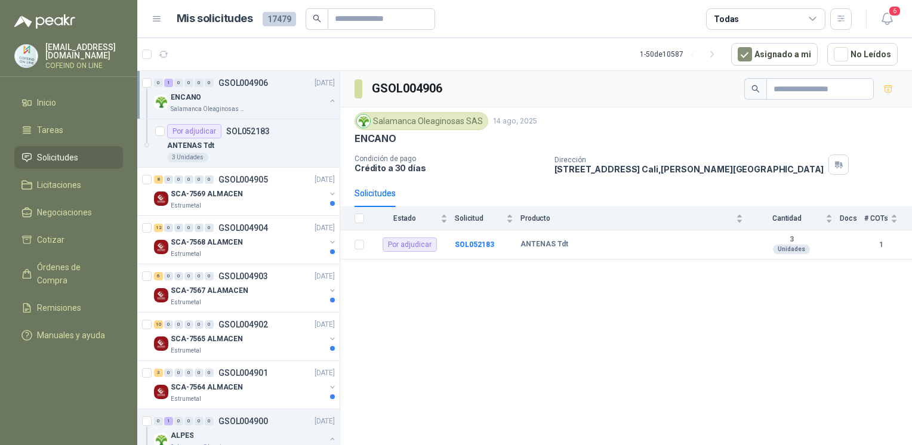
click at [328, 100] on button "button" at bounding box center [333, 101] width 10 height 10
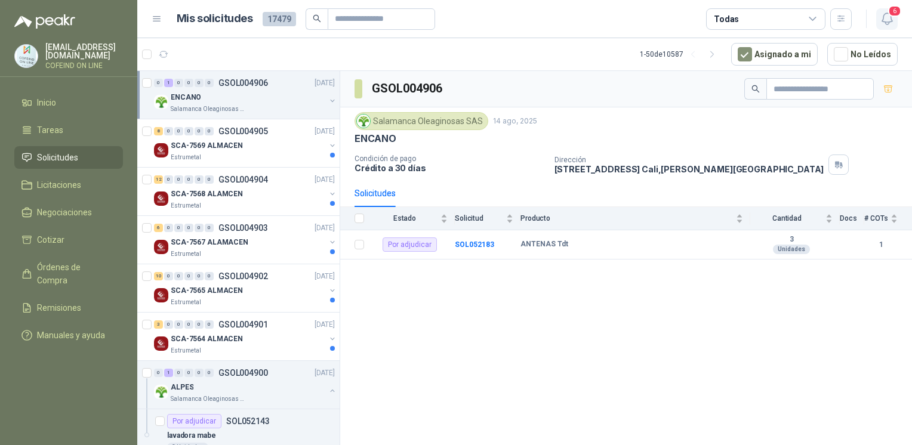
click at [897, 16] on span "6" at bounding box center [894, 10] width 13 height 11
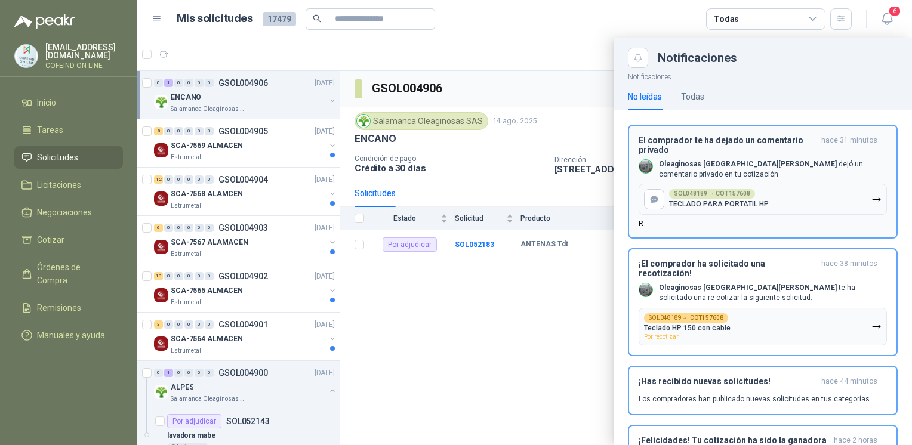
click at [815, 168] on p "Oleaginosas San [PERSON_NAME] dejó un comentario privado en tu cotización" at bounding box center [773, 169] width 228 height 20
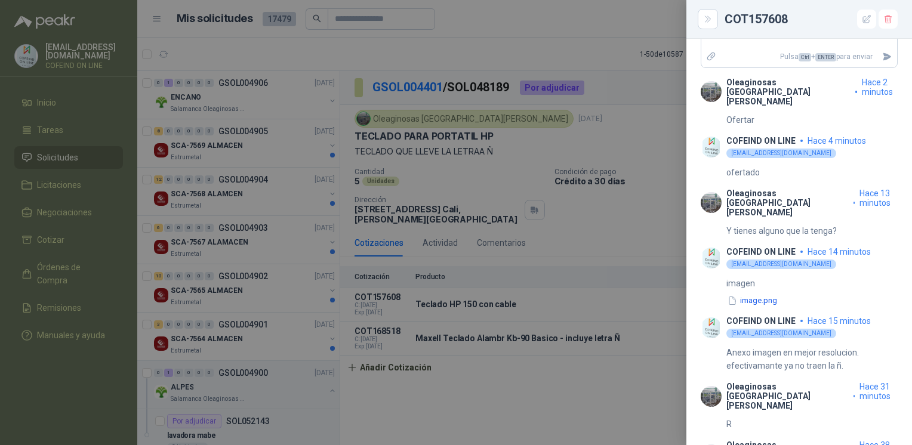
scroll to position [578, 0]
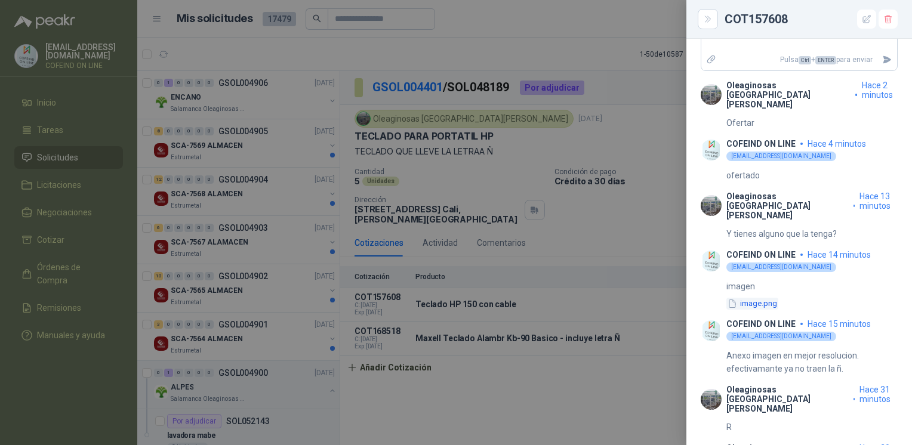
click at [765, 298] on button "image.png" at bounding box center [752, 304] width 52 height 13
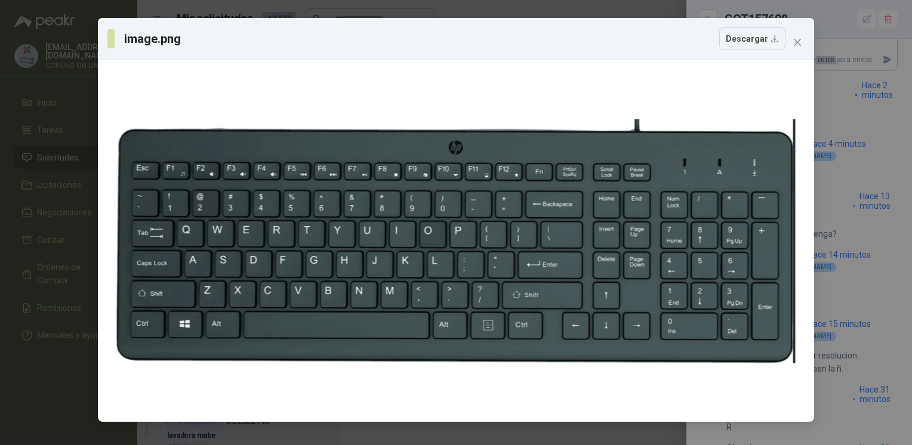
click at [843, 268] on div "image.png Descargar" at bounding box center [456, 222] width 912 height 445
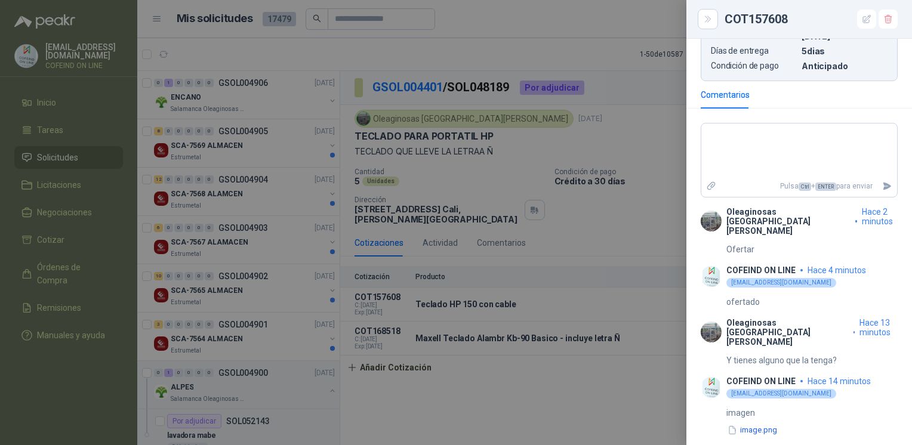
scroll to position [403, 0]
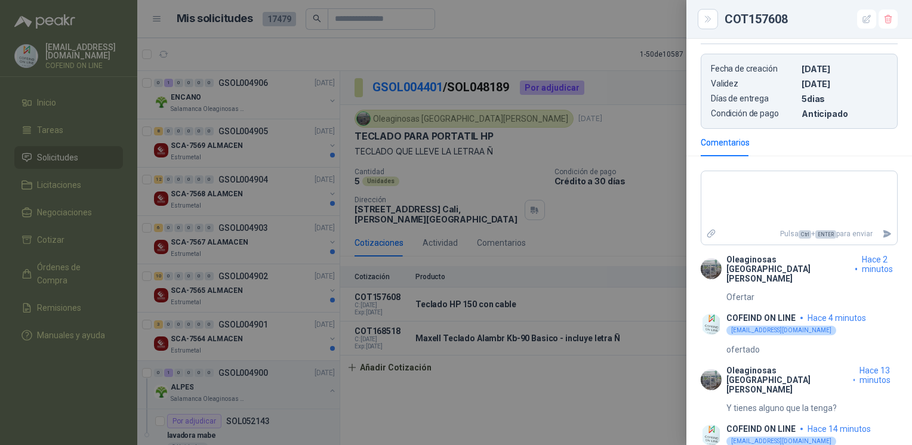
click at [609, 405] on div at bounding box center [456, 222] width 912 height 445
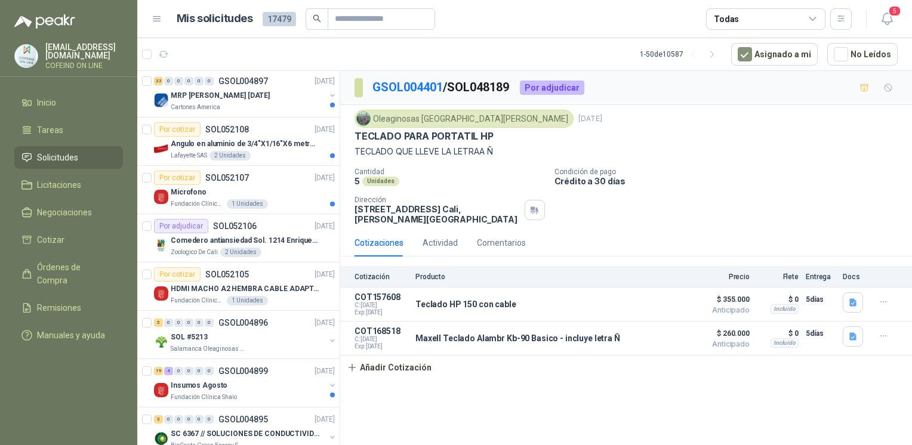
scroll to position [391, 0]
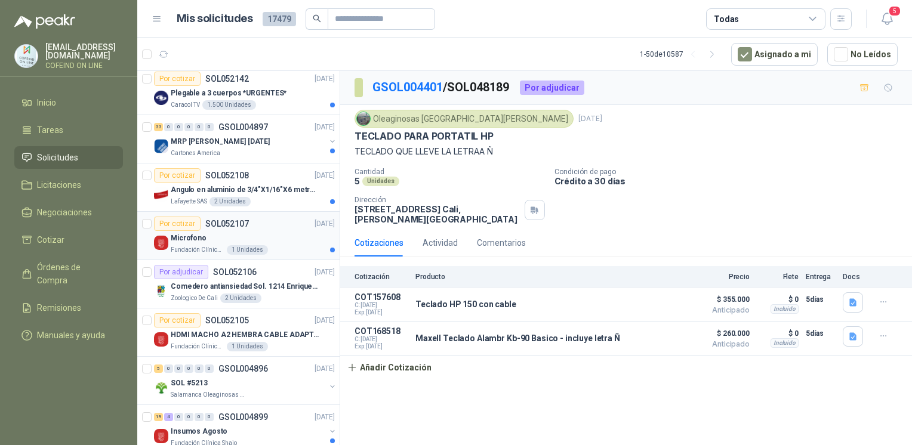
click at [310, 234] on div "Microfono" at bounding box center [253, 238] width 164 height 14
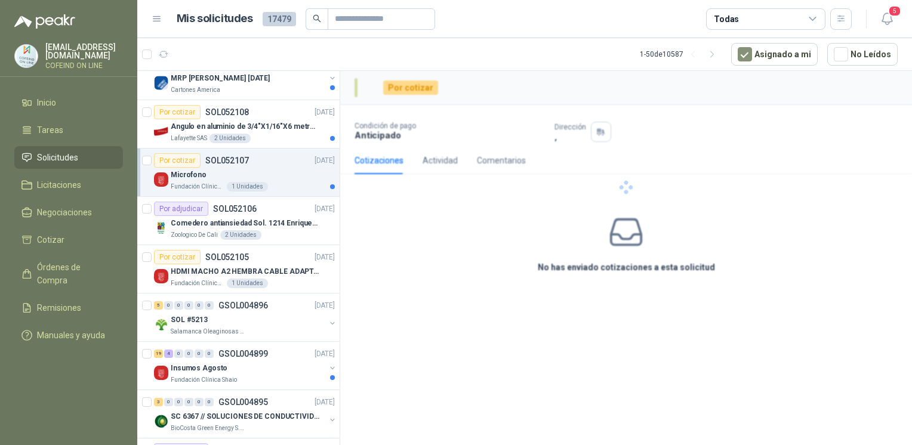
scroll to position [455, 0]
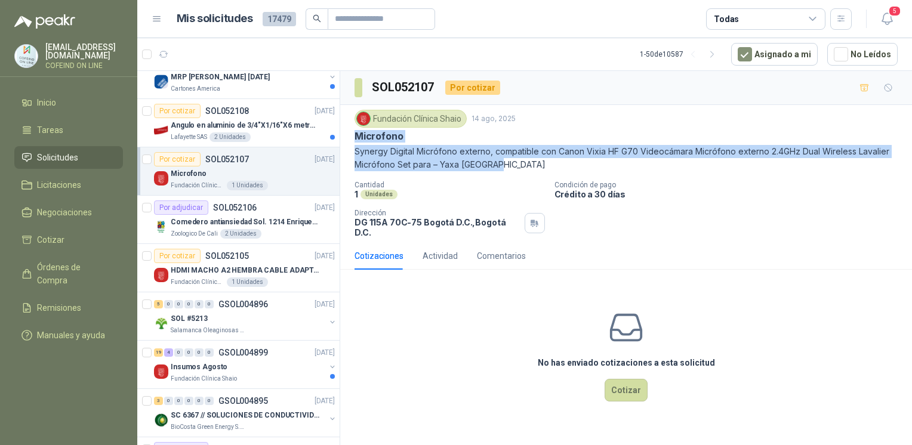
drag, startPoint x: 351, startPoint y: 136, endPoint x: 894, endPoint y: 171, distance: 544.7
click at [894, 171] on div "Fundación Clínica Shaio [DATE] Microfono Synergy Digital Micrófono externo, com…" at bounding box center [626, 173] width 572 height 137
copy div "Microfono Synergy Digital Micrófono externo, compatible con Canon Vixia HF G70 …"
click at [437, 145] on p "Synergy Digital Micrófono externo, compatible con Canon Vixia HF G70 Videocámar…" at bounding box center [625, 158] width 543 height 26
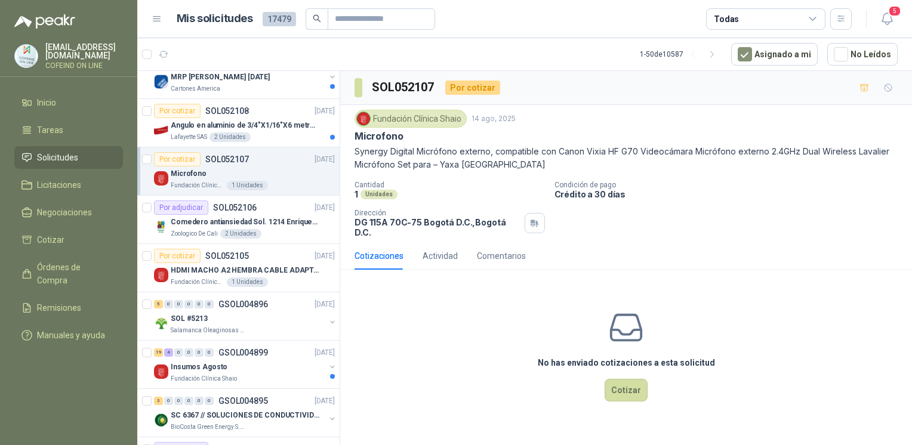
click at [605, 378] on div "No has enviado cotizaciones a esta solicitud Cotizar" at bounding box center [626, 355] width 572 height 152
click at [617, 379] on button "Cotizar" at bounding box center [625, 390] width 43 height 23
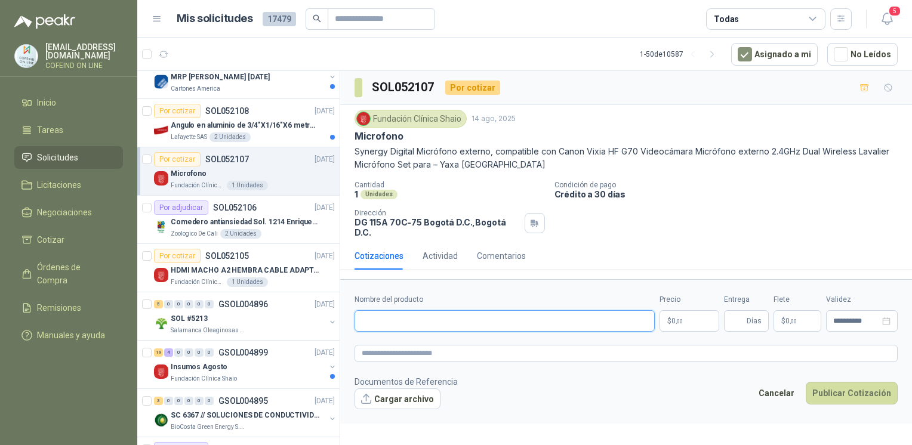
click at [439, 310] on input "Nombre del producto" at bounding box center [504, 320] width 300 height 21
paste input "**********"
type input "**********"
click at [397, 391] on button "Cargar archivo" at bounding box center [397, 398] width 86 height 21
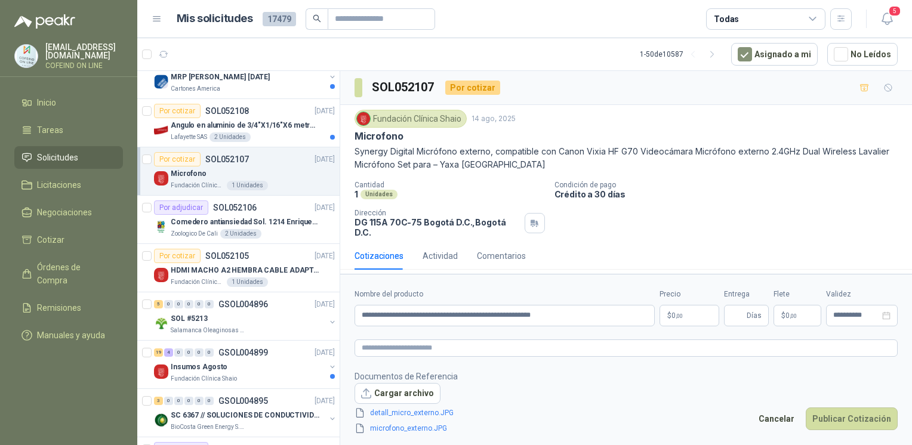
click at [696, 309] on body "[EMAIL_ADDRESS][DOMAIN_NAME] COFEIND ON LINE Inicio Tareas Solicitudes Licitaci…" at bounding box center [456, 222] width 912 height 445
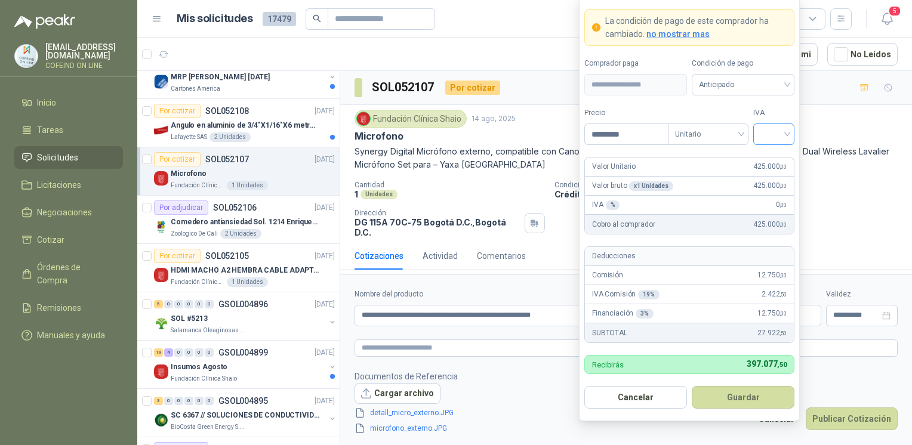
click at [774, 128] on input "search" at bounding box center [773, 133] width 27 height 18
click at [766, 202] on div "0%" at bounding box center [773, 198] width 22 height 13
click at [733, 402] on button "Guardar" at bounding box center [742, 397] width 103 height 23
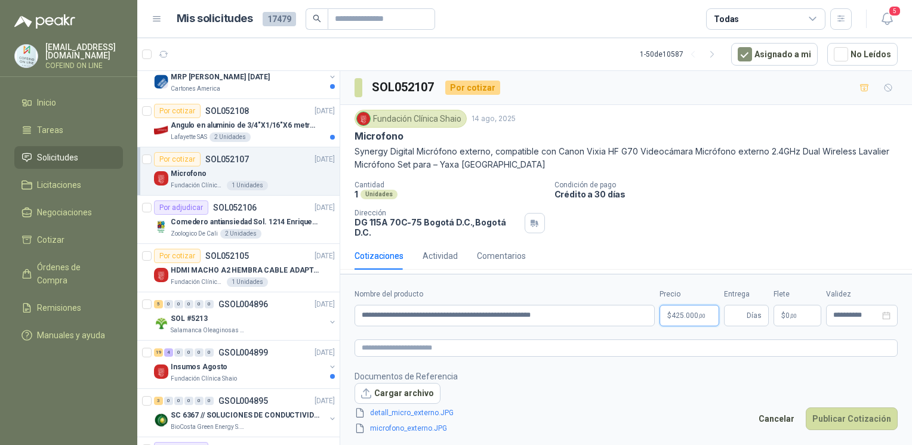
click at [699, 315] on body "[EMAIL_ADDRESS][DOMAIN_NAME] COFEIND ON LINE Inicio Tareas Solicitudes Licitaci…" at bounding box center [456, 222] width 912 height 445
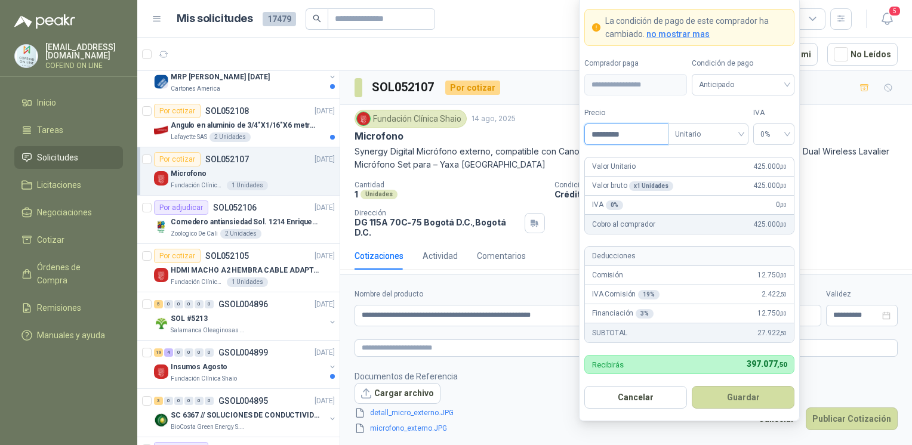
click at [629, 130] on input "*********" at bounding box center [626, 134] width 83 height 20
click at [785, 138] on span "0%" at bounding box center [773, 134] width 27 height 18
type input "*********"
click at [773, 190] on div "0%" at bounding box center [773, 198] width 36 height 19
click at [749, 402] on button "Guardar" at bounding box center [742, 397] width 103 height 23
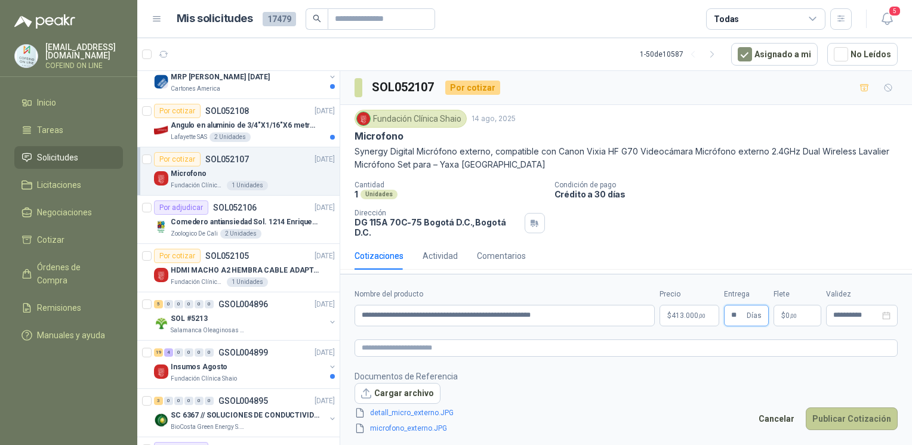
type input "**"
click at [821, 418] on button "Publicar Cotización" at bounding box center [851, 418] width 92 height 23
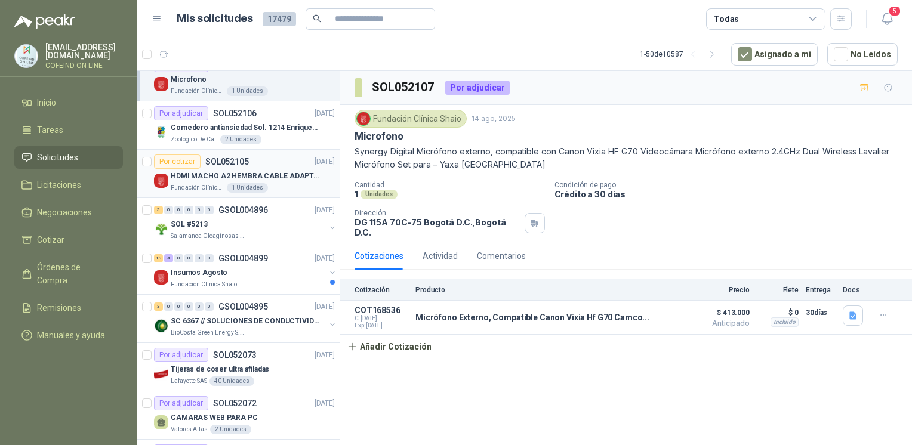
scroll to position [560, 0]
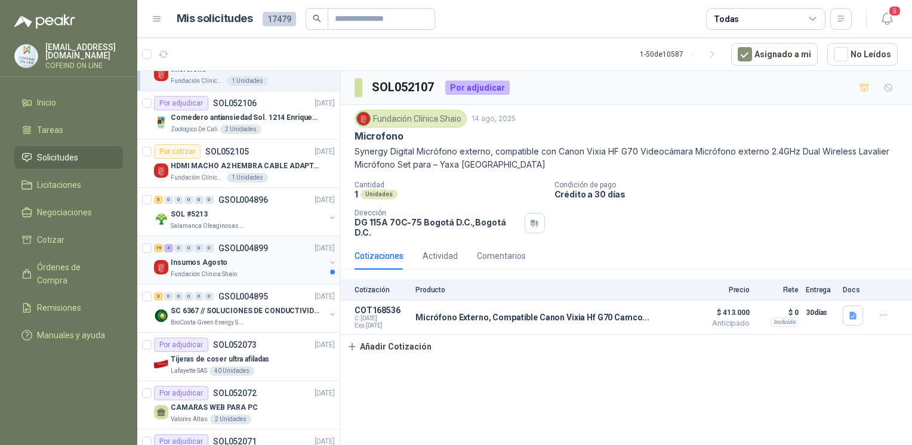
click at [267, 261] on div "Insumos Agosto" at bounding box center [248, 262] width 155 height 14
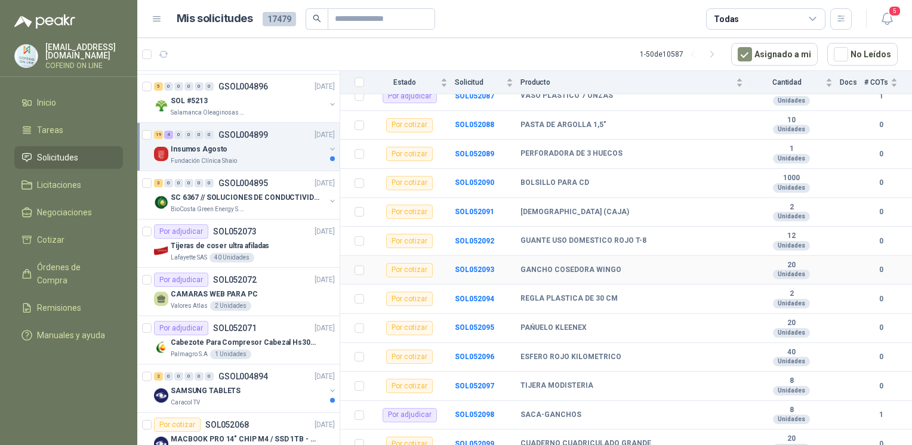
scroll to position [446, 0]
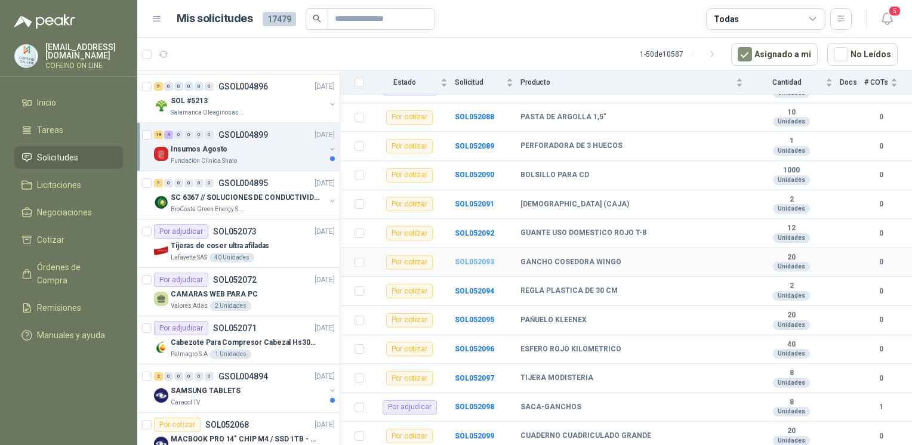
click at [473, 258] on b "SOL052093" at bounding box center [474, 262] width 39 height 8
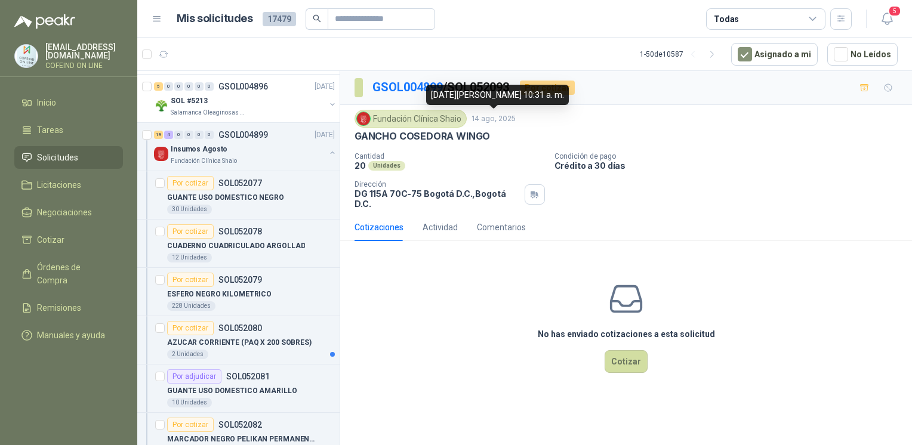
click at [490, 122] on p "14 ago, 2025" at bounding box center [493, 118] width 44 height 11
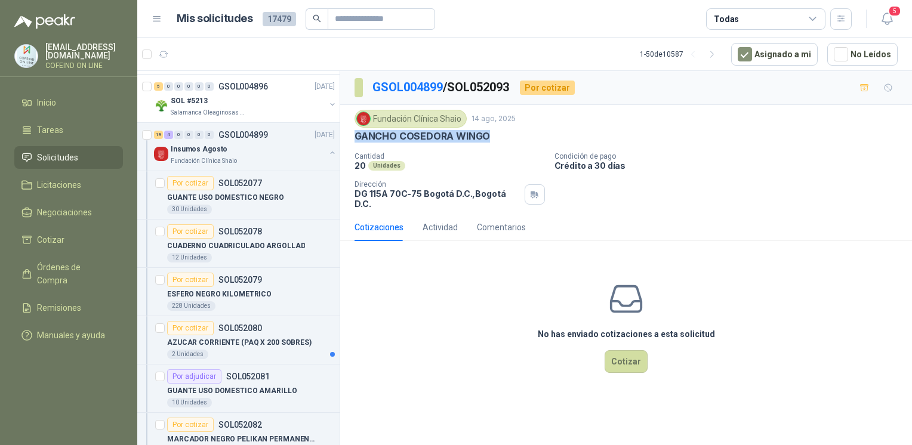
drag, startPoint x: 511, startPoint y: 139, endPoint x: 355, endPoint y: 130, distance: 156.0
click at [355, 130] on div "GANCHO COSEDORA WINGO" at bounding box center [625, 136] width 543 height 13
copy p "GANCHO COSEDORA WINGO"
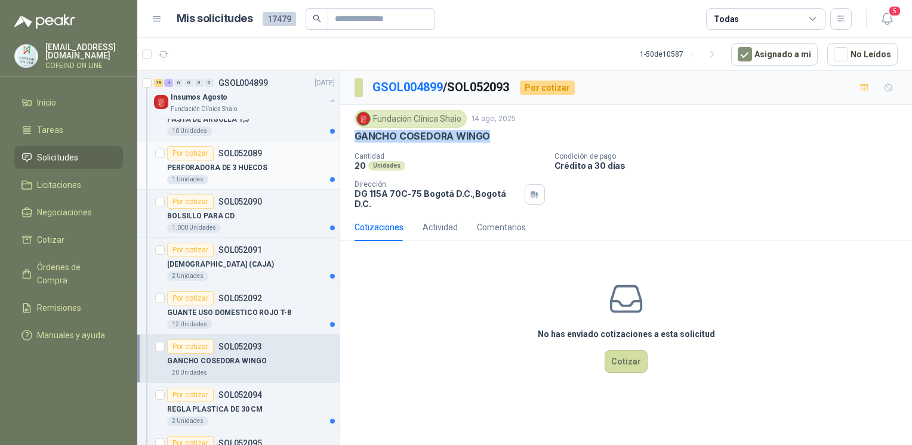
scroll to position [1286, 0]
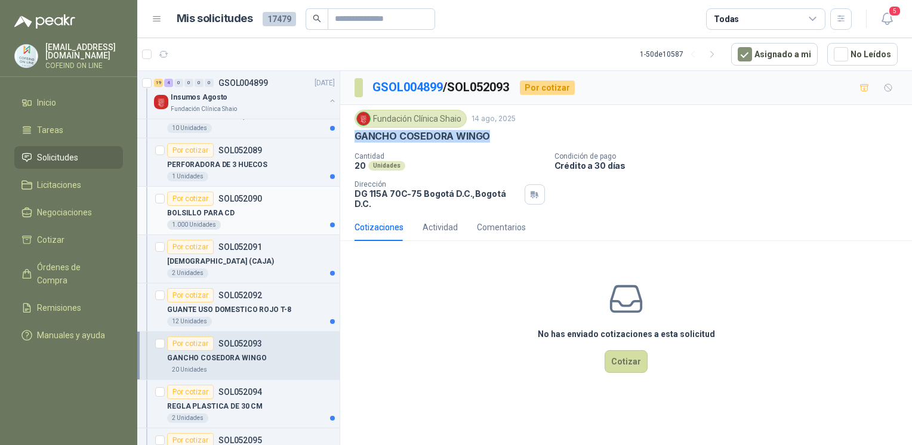
click at [237, 214] on div "BOLSILLO PARA CD" at bounding box center [251, 213] width 168 height 14
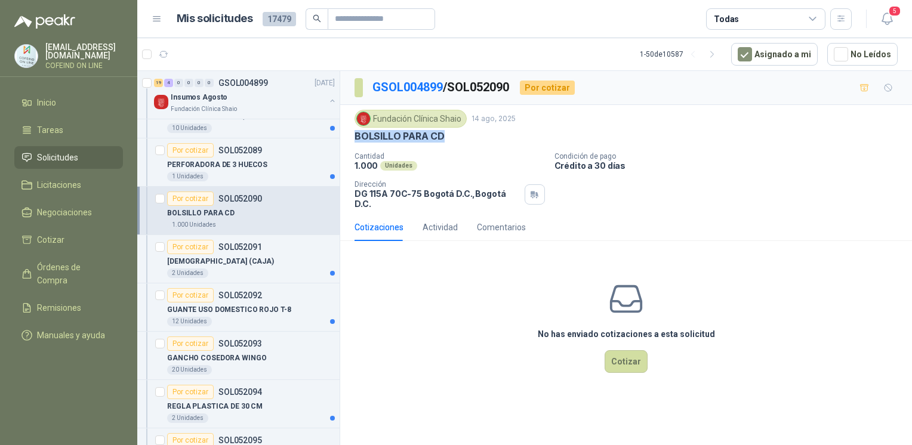
drag, startPoint x: 452, startPoint y: 133, endPoint x: 349, endPoint y: 137, distance: 103.3
click at [349, 137] on div "Fundación Clínica Shaio [DATE] BOLSILLO PARA CD Cantidad 1.000 Unidades Condic…" at bounding box center [626, 159] width 572 height 109
copy p "BOLSILLO PARA CD"
click at [618, 357] on button "Cotizar" at bounding box center [625, 361] width 43 height 23
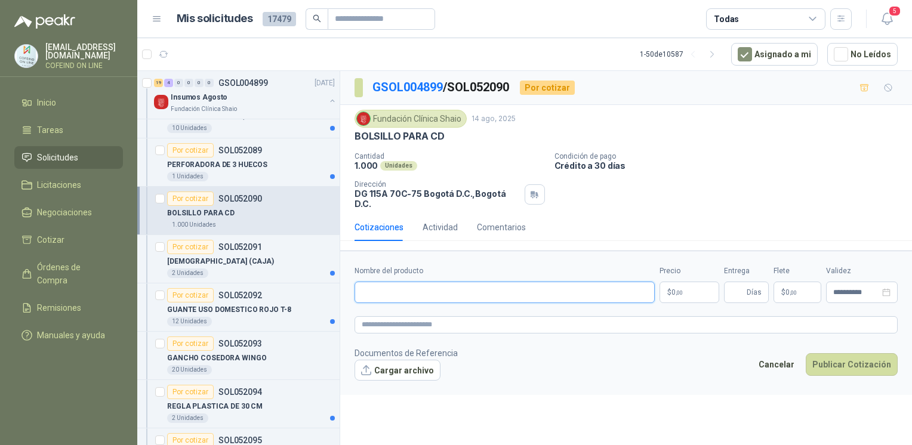
click at [451, 282] on input "Nombre del producto" at bounding box center [504, 292] width 300 height 21
paste input "**********"
drag, startPoint x: 649, startPoint y: 286, endPoint x: 616, endPoint y: 316, distance: 45.2
click at [616, 316] on form "**********" at bounding box center [626, 323] width 572 height 144
drag, startPoint x: 317, startPoint y: 285, endPoint x: 234, endPoint y: 295, distance: 83.6
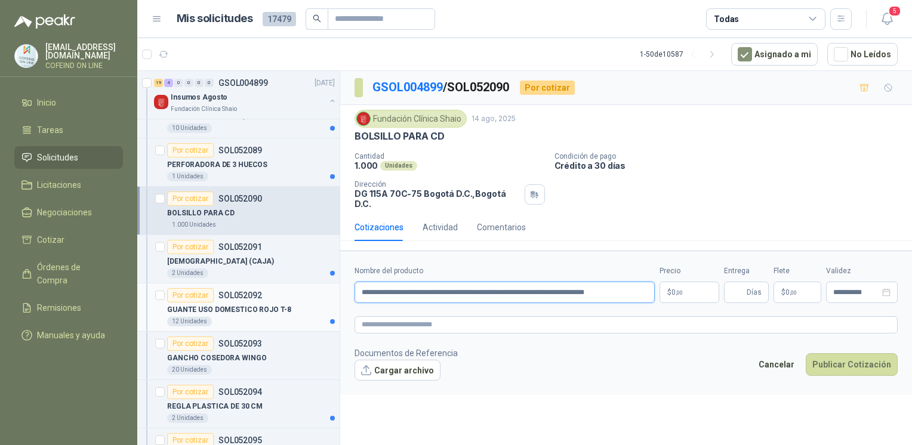
click at [234, 295] on div "0 1 0 0 0 0 GSOL004906 [DATE] ENCANO Salamanca Oleaginosas SAS 8 0 0 0 0 0 GSOL…" at bounding box center [524, 259] width 774 height 379
paste input "text"
type input "**********"
click at [391, 373] on form "**********" at bounding box center [626, 323] width 572 height 144
click at [387, 366] on button "Cargar archivo" at bounding box center [397, 370] width 86 height 21
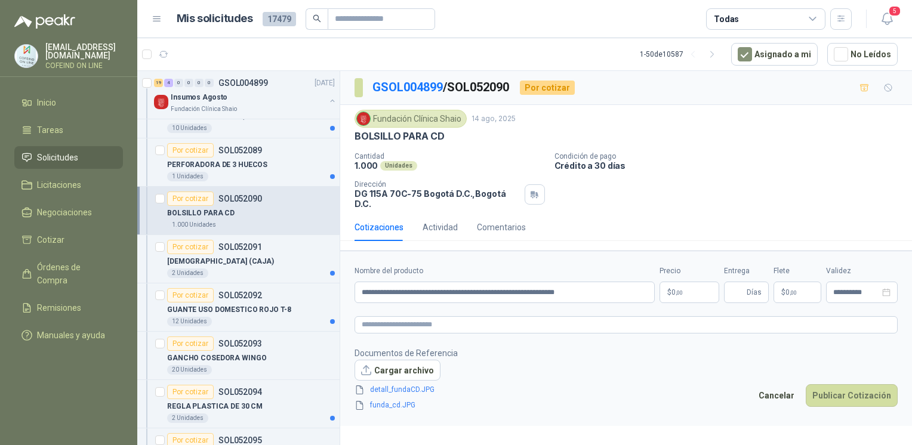
click at [699, 286] on body "[EMAIL_ADDRESS][DOMAIN_NAME] COFEIND ON LINE Inicio Tareas Solicitudes Licitaci…" at bounding box center [456, 222] width 912 height 445
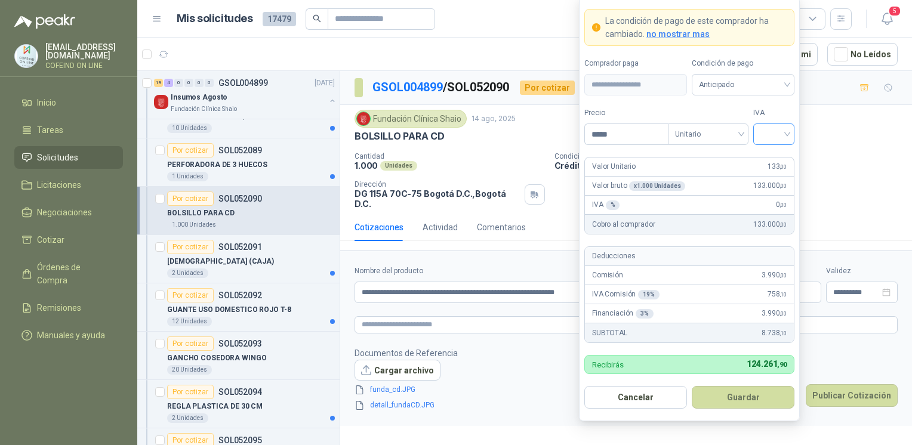
type input "*****"
click at [779, 137] on input "search" at bounding box center [773, 133] width 27 height 18
click at [773, 202] on div "0%" at bounding box center [773, 198] width 22 height 13
click at [746, 387] on button "Guardar" at bounding box center [742, 397] width 103 height 23
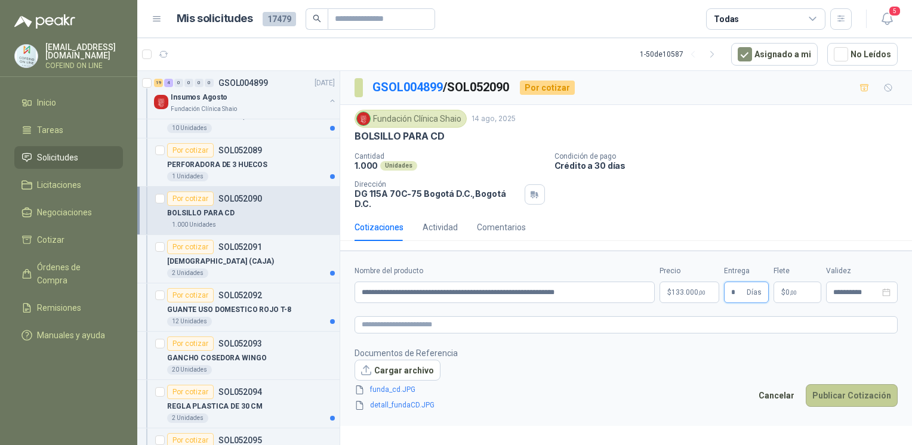
type input "*"
click at [831, 384] on button "Publicar Cotización" at bounding box center [851, 395] width 92 height 23
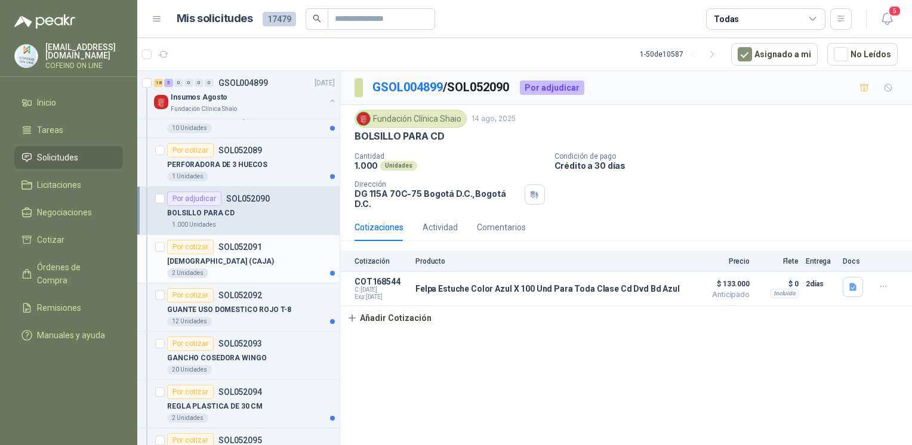
click at [273, 271] on div "2 Unidades" at bounding box center [251, 273] width 168 height 10
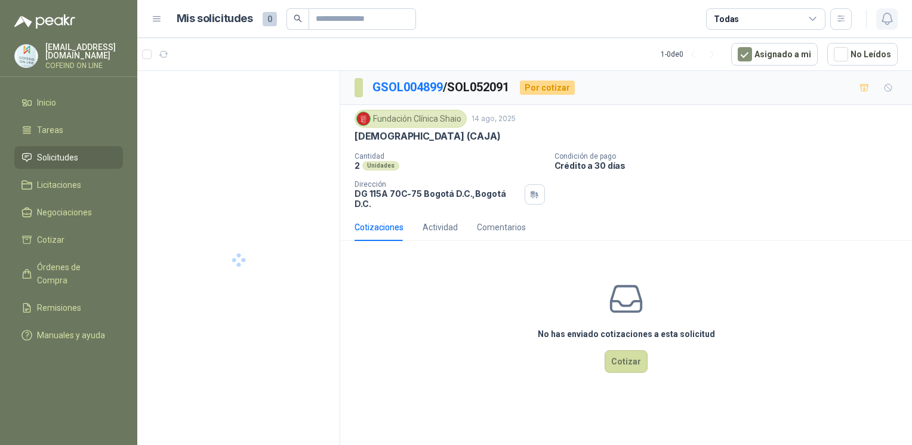
click at [886, 24] on icon "button" at bounding box center [886, 18] width 10 height 11
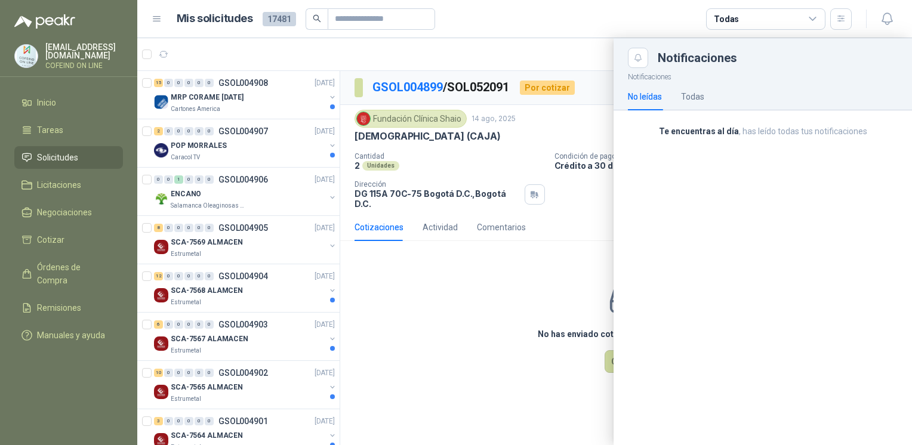
click at [447, 366] on div at bounding box center [524, 241] width 774 height 407
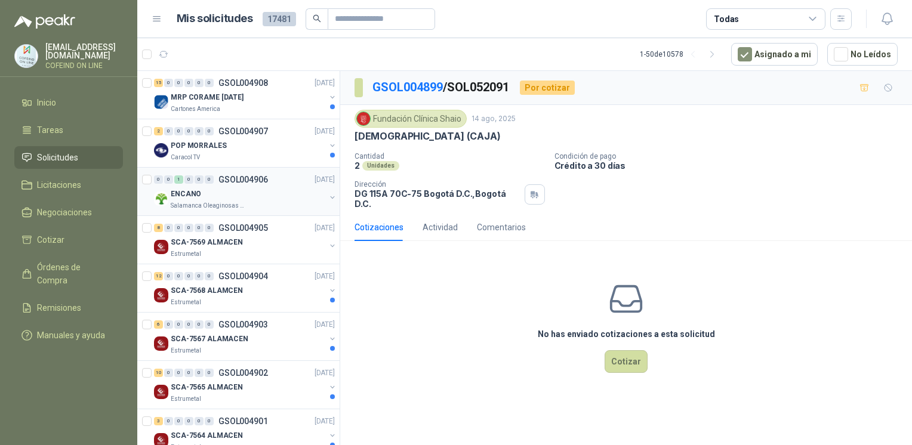
click at [305, 207] on div "Salamanca Oleaginosas SAS" at bounding box center [248, 206] width 155 height 10
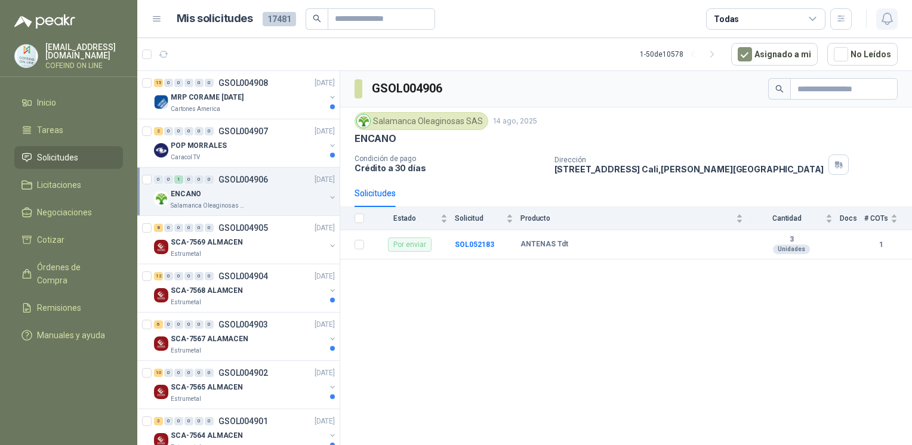
click at [885, 18] on icon "button" at bounding box center [886, 18] width 15 height 15
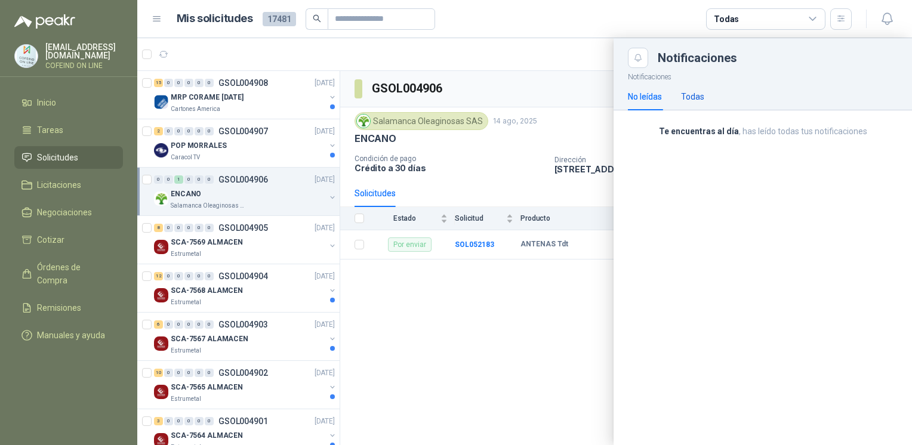
click at [690, 94] on div "Todas" at bounding box center [692, 96] width 23 height 13
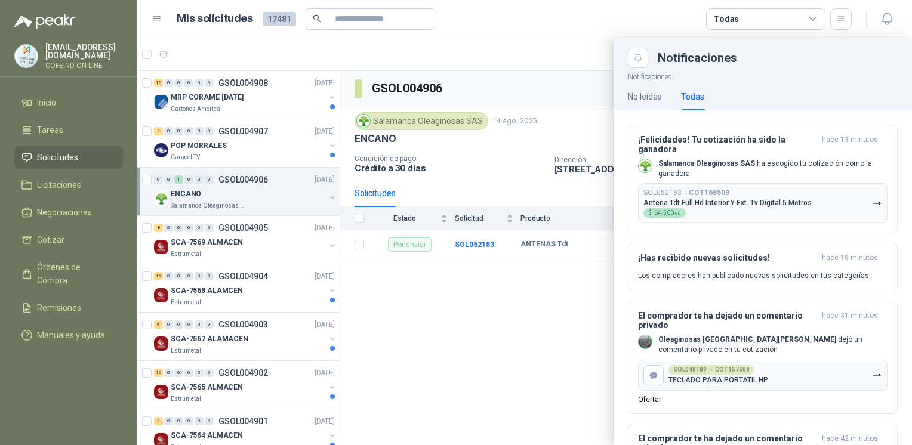
click at [498, 373] on div at bounding box center [524, 241] width 774 height 407
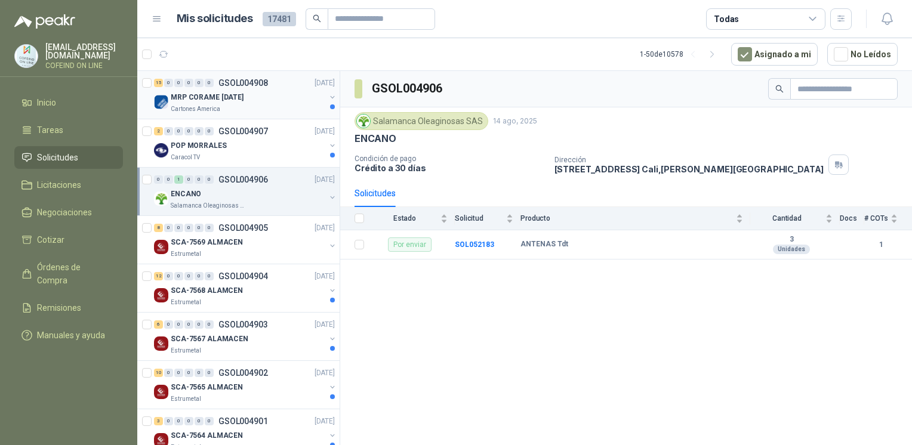
click at [254, 105] on div "Cartones America" at bounding box center [248, 109] width 155 height 10
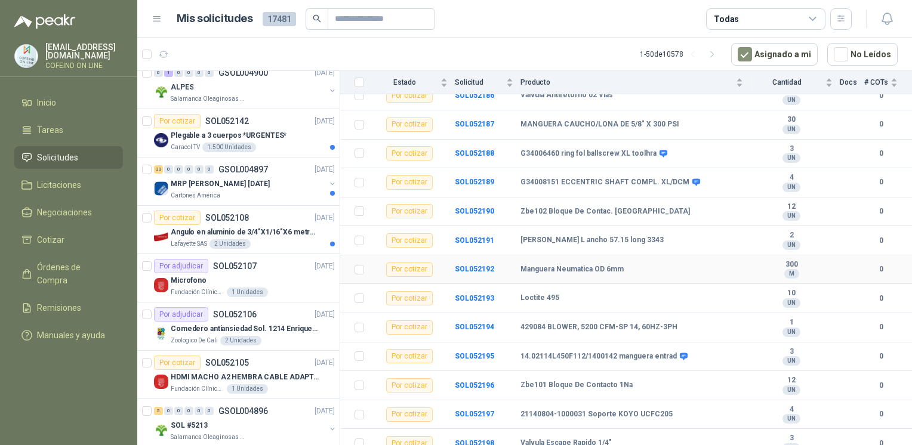
scroll to position [215, 0]
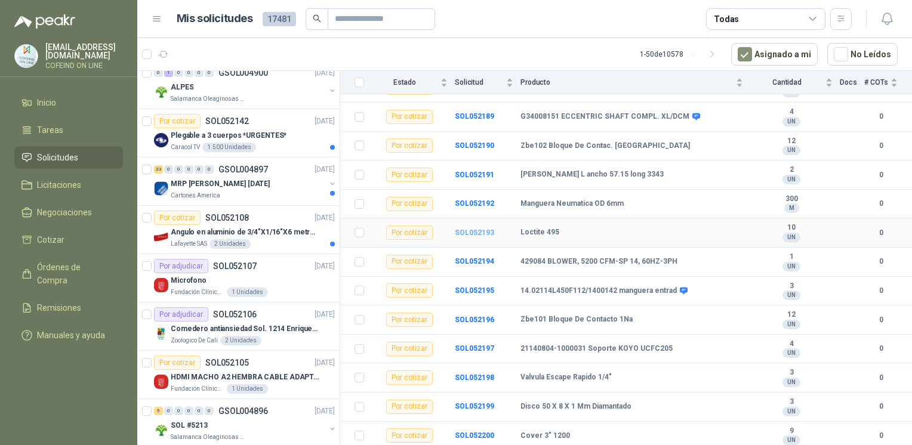
click at [476, 233] on b "SOL052193" at bounding box center [474, 233] width 39 height 8
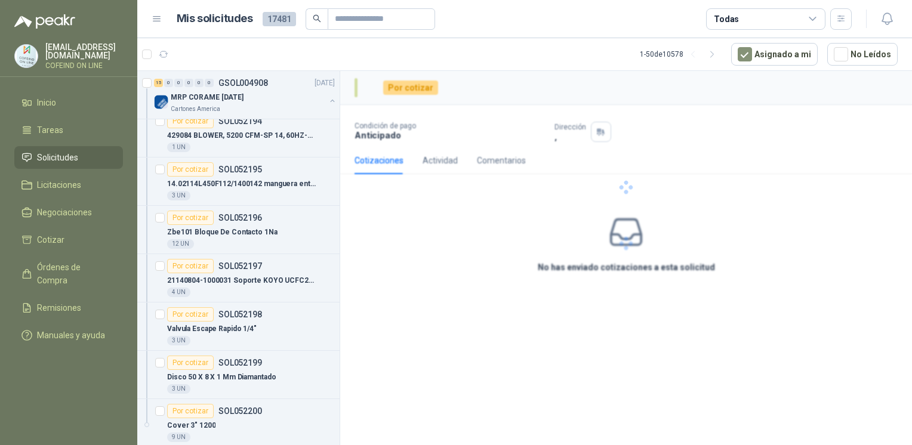
scroll to position [1120, 0]
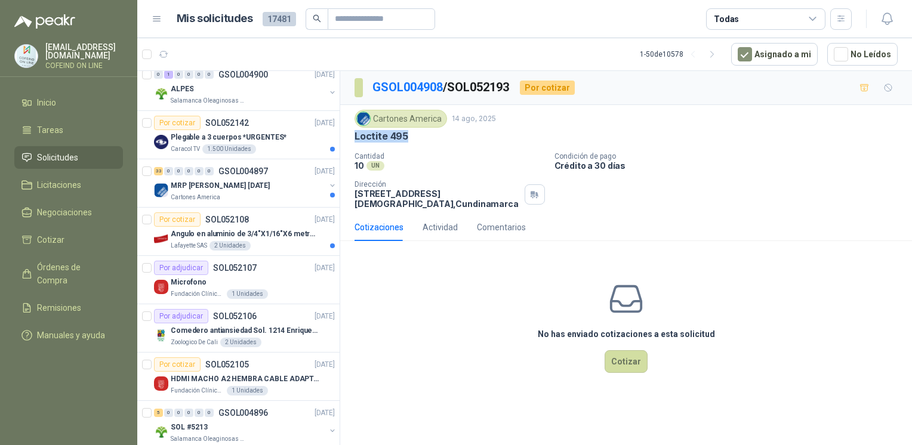
drag, startPoint x: 410, startPoint y: 139, endPoint x: 356, endPoint y: 133, distance: 55.2
click at [356, 133] on div "Loctite 495" at bounding box center [625, 136] width 543 height 13
copy p "Loctite 495"
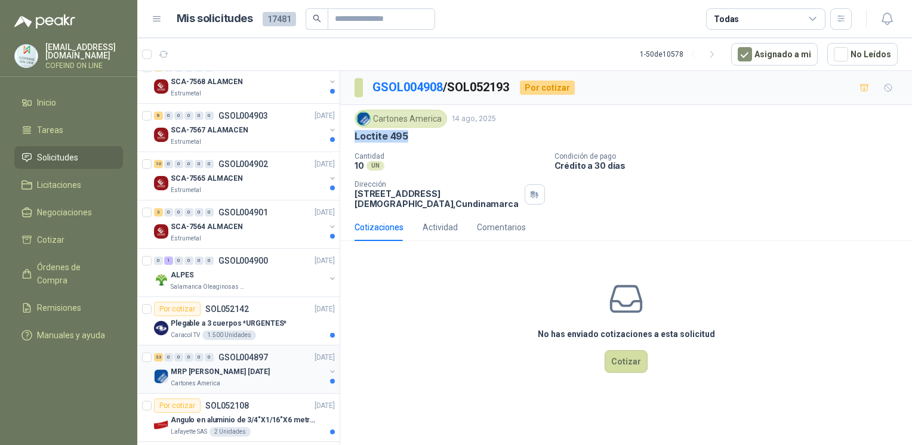
scroll to position [936, 0]
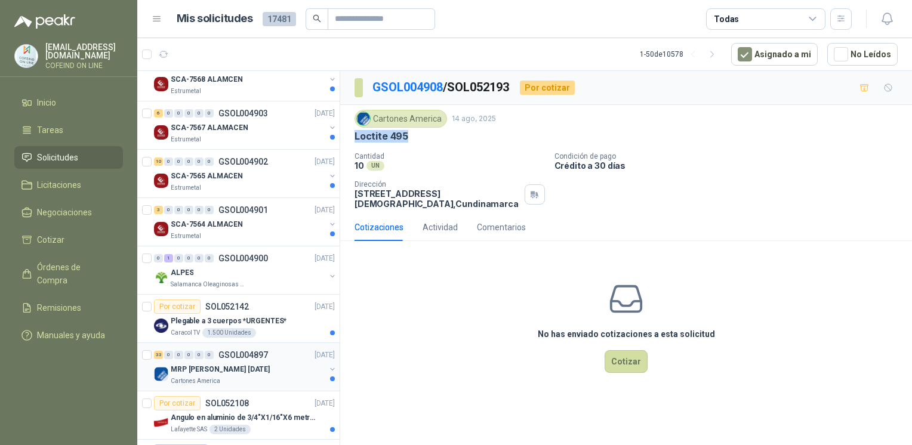
click at [203, 351] on div "33 0 0 0 0 0" at bounding box center [184, 355] width 60 height 8
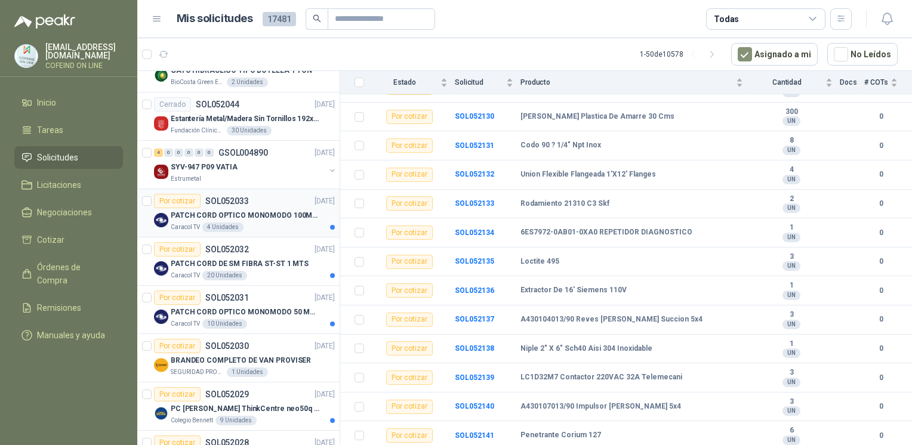
scroll to position [3367, 0]
